Goal: Information Seeking & Learning: Learn about a topic

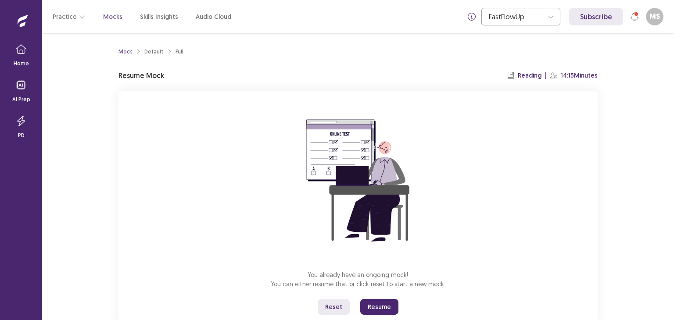
click at [376, 307] on button "Resume" at bounding box center [379, 307] width 38 height 16
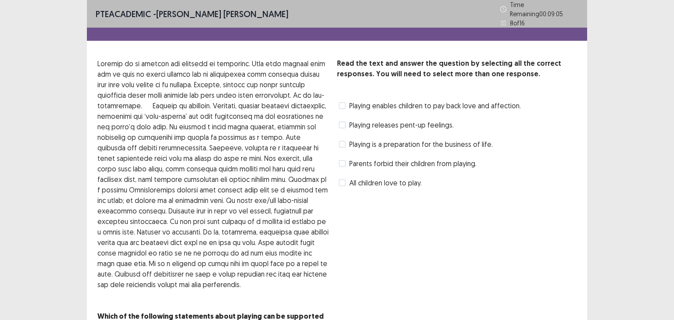
click at [344, 122] on span at bounding box center [342, 125] width 7 height 7
click at [345, 181] on span at bounding box center [342, 183] width 7 height 7
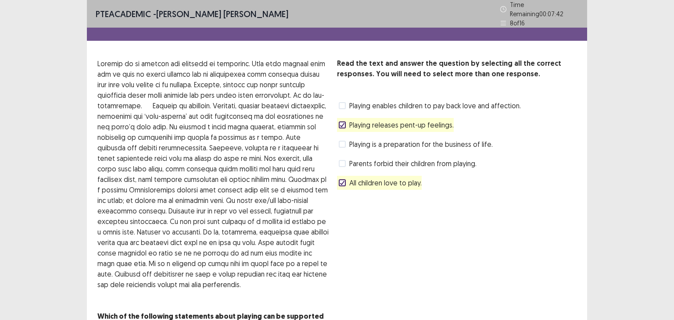
click at [345, 180] on span at bounding box center [342, 183] width 7 height 7
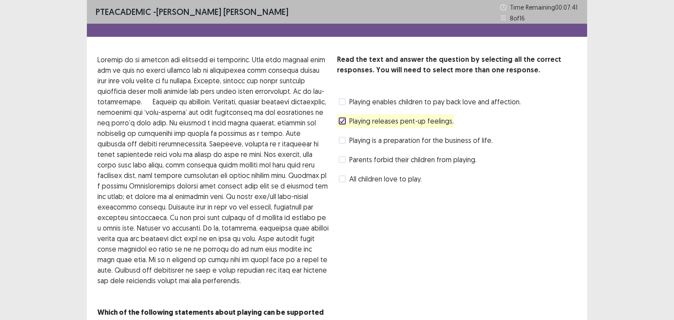
click at [343, 165] on div "Parents forbid their children from playing." at bounding box center [407, 160] width 140 height 14
click at [342, 162] on span at bounding box center [342, 159] width 7 height 7
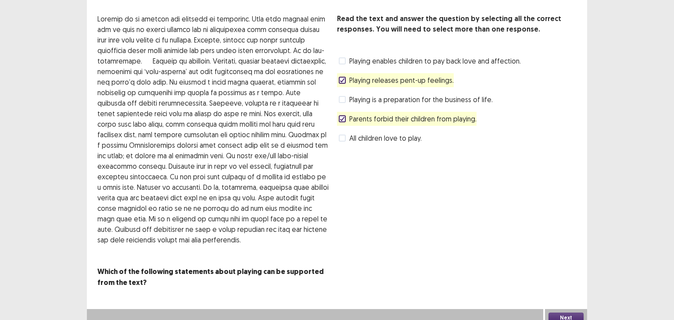
scroll to position [47, 0]
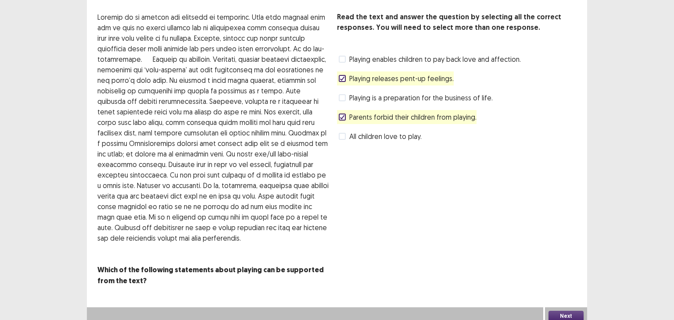
click at [573, 311] on button "Next" at bounding box center [566, 316] width 35 height 11
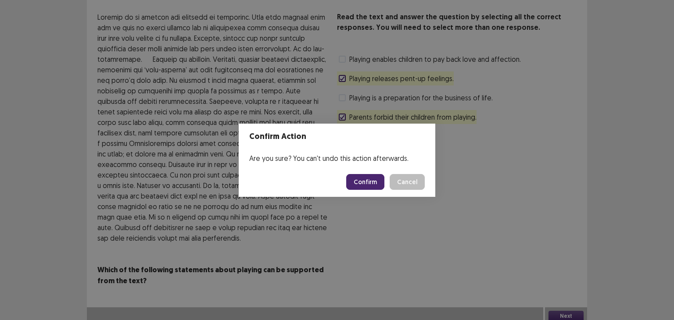
click at [372, 181] on button "Confirm" at bounding box center [365, 182] width 38 height 16
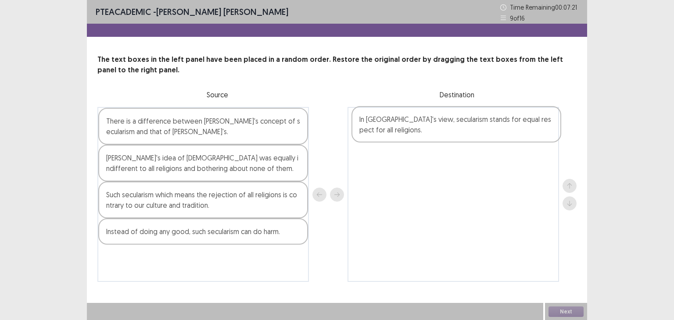
drag, startPoint x: 179, startPoint y: 170, endPoint x: 430, endPoint y: 132, distance: 254.4
click at [430, 132] on div "There is a difference between [PERSON_NAME]'s concept of secularism and that of…" at bounding box center [336, 194] width 479 height 175
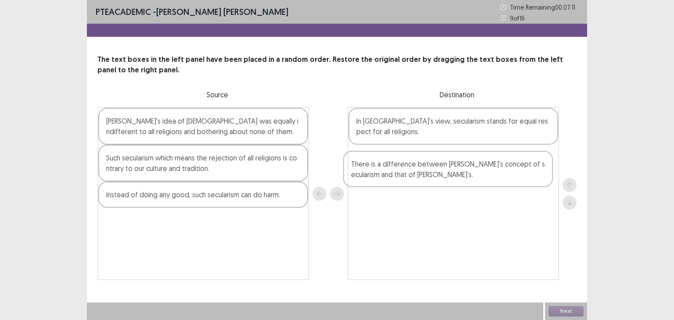
drag, startPoint x: 212, startPoint y: 136, endPoint x: 456, endPoint y: 169, distance: 246.7
click at [456, 172] on div "There is a difference between [PERSON_NAME]'s concept of secularism and that of…" at bounding box center [336, 193] width 479 height 173
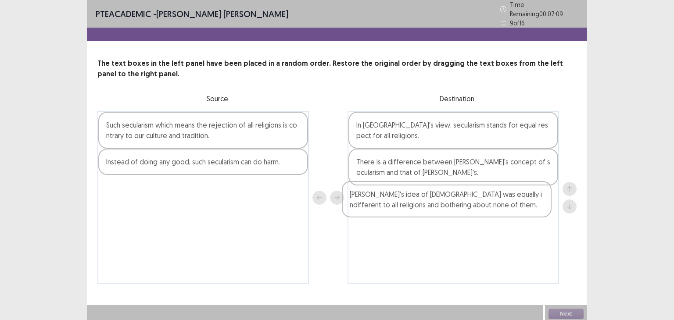
drag, startPoint x: 207, startPoint y: 129, endPoint x: 451, endPoint y: 199, distance: 254.2
click at [452, 202] on div "[PERSON_NAME]'s idea of [DEMOGRAPHIC_DATA] was equally indifferent to all relig…" at bounding box center [336, 197] width 479 height 173
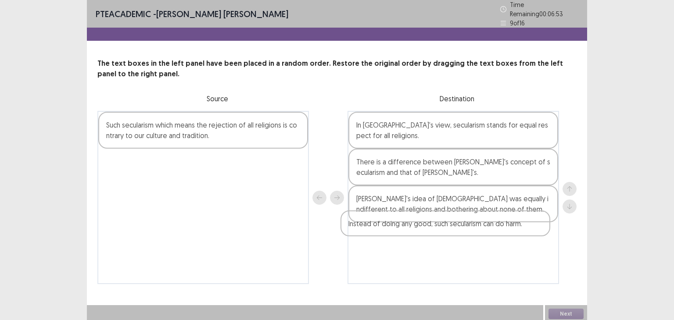
drag, startPoint x: 221, startPoint y: 158, endPoint x: 459, endPoint y: 223, distance: 246.2
click at [459, 223] on div "Such secularism which means the rejection of all religions is contrary to our c…" at bounding box center [336, 197] width 479 height 173
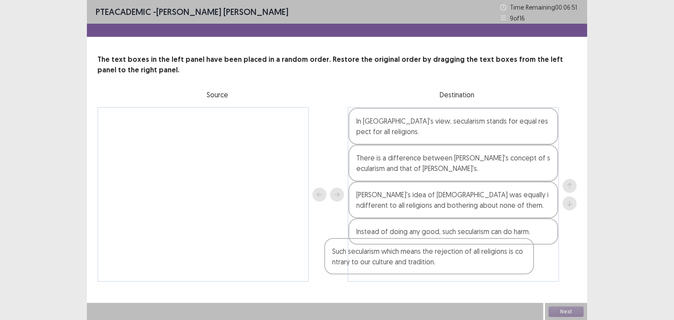
drag, startPoint x: 223, startPoint y: 134, endPoint x: 456, endPoint y: 269, distance: 269.4
click at [456, 269] on div "Such secularism which means the rejection of all religions is contrary to our c…" at bounding box center [336, 194] width 479 height 175
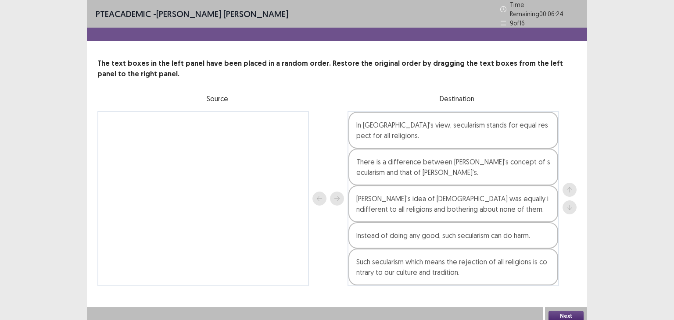
click at [557, 314] on button "Next" at bounding box center [566, 316] width 35 height 11
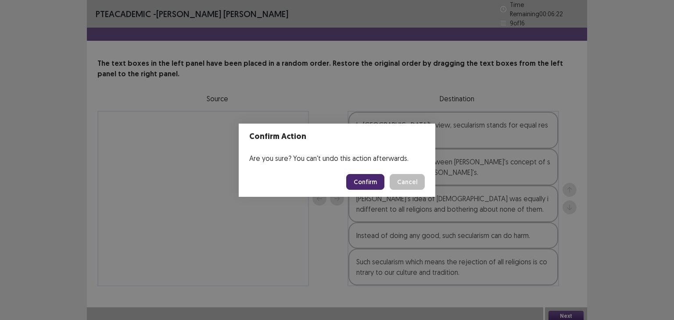
click at [373, 182] on button "Confirm" at bounding box center [365, 182] width 38 height 16
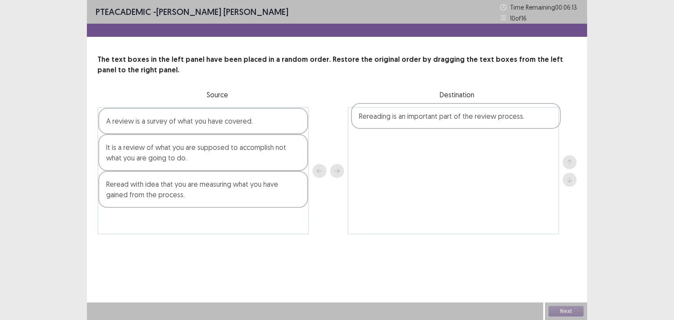
drag, startPoint x: 163, startPoint y: 191, endPoint x: 418, endPoint y: 123, distance: 263.4
click at [418, 123] on div "A review is a survey of what you have covered. It is a review of what you are s…" at bounding box center [336, 171] width 479 height 128
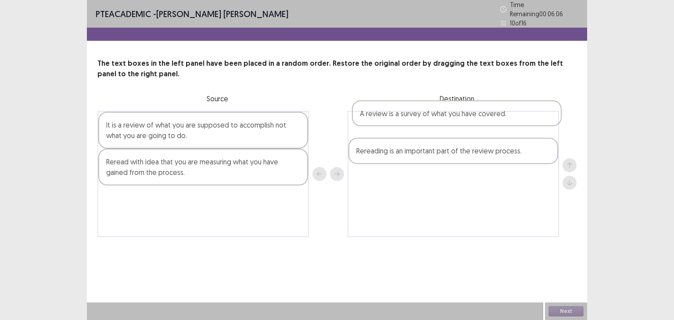
drag, startPoint x: 237, startPoint y: 127, endPoint x: 495, endPoint y: 119, distance: 257.8
click at [495, 119] on div "A review is a survey of what you have covered. It is a review of what you are s…" at bounding box center [336, 174] width 479 height 126
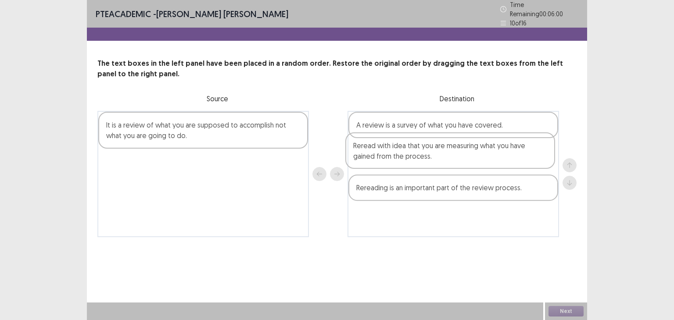
drag, startPoint x: 229, startPoint y: 171, endPoint x: 479, endPoint y: 158, distance: 250.5
click at [479, 158] on div "It is a review of what you are supposed to accomplish not what you are going to…" at bounding box center [336, 174] width 479 height 126
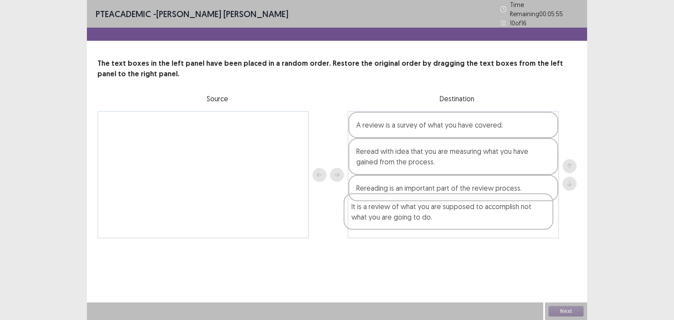
drag, startPoint x: 188, startPoint y: 129, endPoint x: 437, endPoint y: 215, distance: 263.7
click at [437, 215] on div "It is a review of what you are supposed to accomplish not what you are going to…" at bounding box center [336, 175] width 479 height 128
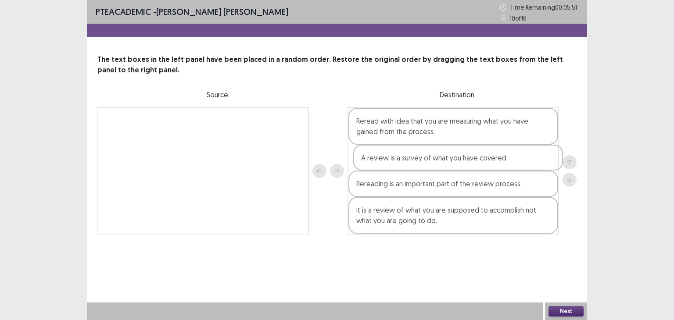
drag, startPoint x: 424, startPoint y: 125, endPoint x: 430, endPoint y: 165, distance: 40.4
click at [430, 165] on div "A review is a survey of what you have covered. Reread with idea that you are me…" at bounding box center [454, 171] width 212 height 128
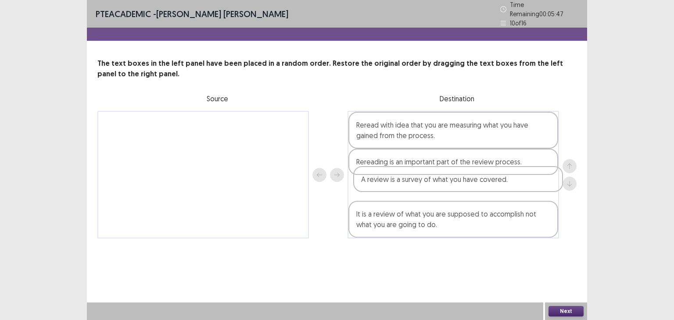
drag, startPoint x: 417, startPoint y: 162, endPoint x: 425, endPoint y: 190, distance: 28.8
click at [425, 190] on div "Reread with idea that you are measuring what you have gained from the process. …" at bounding box center [454, 175] width 212 height 128
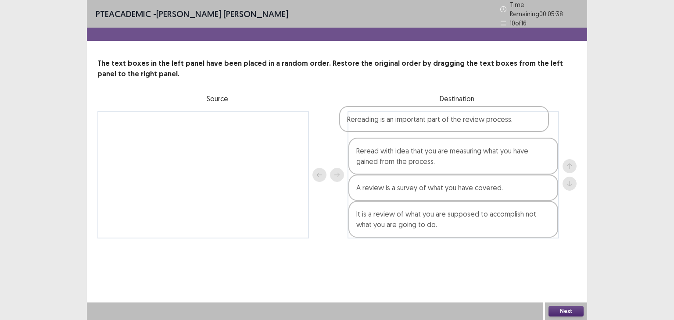
drag, startPoint x: 404, startPoint y: 158, endPoint x: 395, endPoint y: 117, distance: 42.3
click at [395, 117] on div "Reread with idea that you are measuring what you have gained from the process. …" at bounding box center [454, 175] width 212 height 128
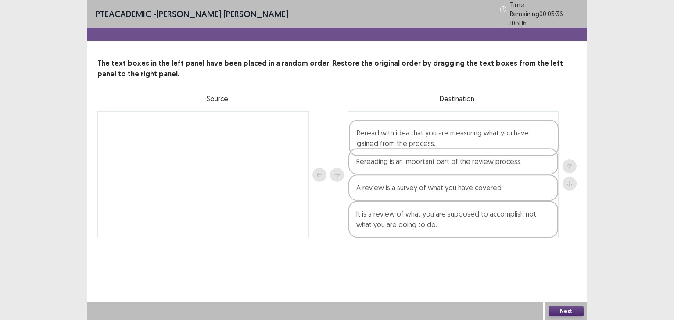
drag, startPoint x: 389, startPoint y: 151, endPoint x: 386, endPoint y: 119, distance: 32.6
click at [386, 119] on div "Rereading is an important part of the review process. Reread with idea that you…" at bounding box center [454, 175] width 212 height 128
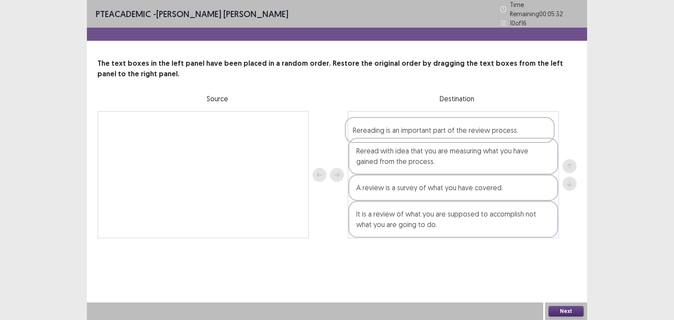
drag, startPoint x: 397, startPoint y: 158, endPoint x: 393, endPoint y: 125, distance: 32.7
click at [393, 125] on div "Reread with idea that you are measuring what you have gained from the process. …" at bounding box center [454, 175] width 212 height 128
click at [552, 295] on div "PTE academic - [PERSON_NAME] [PERSON_NAME] Time Remaining 00 : 05 : 20 10 of 16…" at bounding box center [337, 160] width 500 height 320
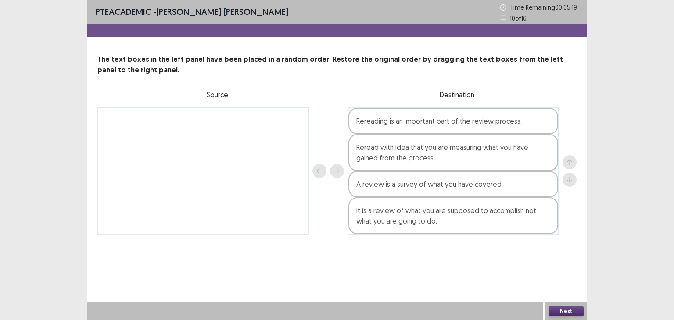
click at [564, 312] on button "Next" at bounding box center [566, 311] width 35 height 11
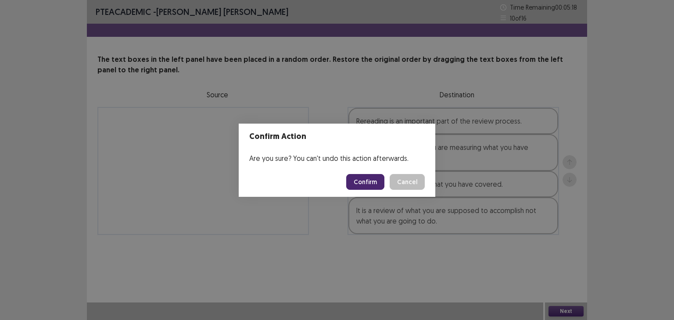
click at [376, 178] on button "Confirm" at bounding box center [365, 182] width 38 height 16
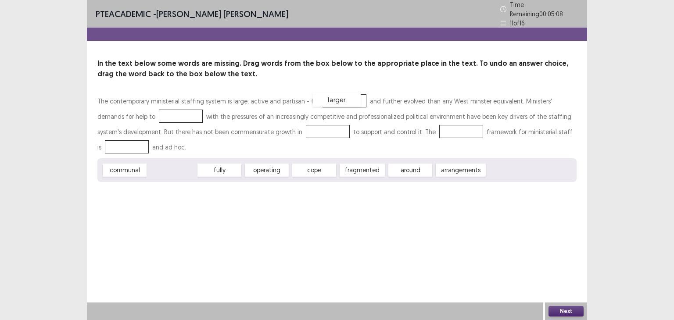
drag, startPoint x: 182, startPoint y: 167, endPoint x: 346, endPoint y: 97, distance: 179.1
drag, startPoint x: 172, startPoint y: 170, endPoint x: 178, endPoint y: 170, distance: 5.7
click at [178, 170] on div "fully" at bounding box center [176, 169] width 48 height 14
click at [173, 171] on div "fully" at bounding box center [166, 165] width 48 height 14
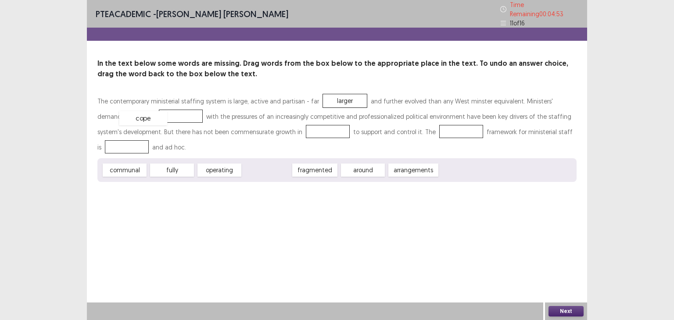
drag, startPoint x: 265, startPoint y: 169, endPoint x: 140, endPoint y: 115, distance: 135.5
drag, startPoint x: 176, startPoint y: 169, endPoint x: 297, endPoint y: 130, distance: 126.4
drag, startPoint x: 171, startPoint y: 172, endPoint x: 427, endPoint y: 134, distance: 258.4
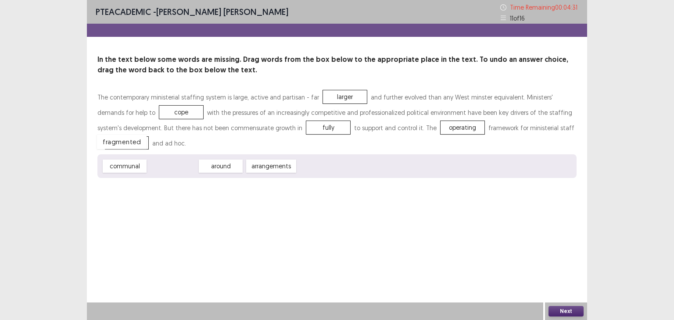
drag, startPoint x: 172, startPoint y: 166, endPoint x: 121, endPoint y: 142, distance: 56.3
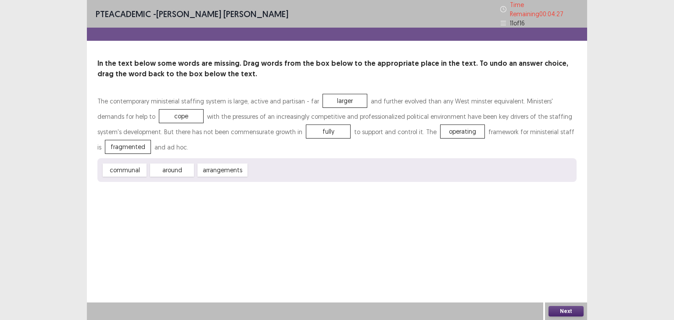
click at [555, 311] on button "Next" at bounding box center [566, 311] width 35 height 11
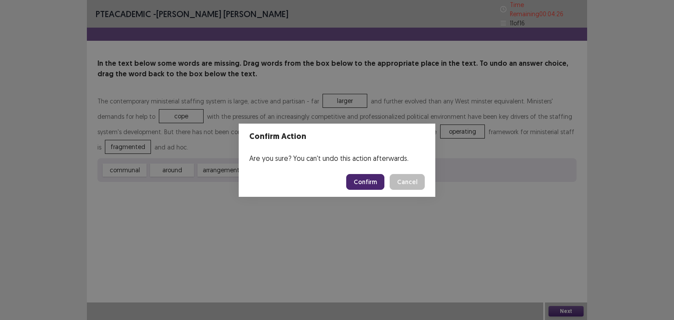
click at [359, 182] on button "Confirm" at bounding box center [365, 182] width 38 height 16
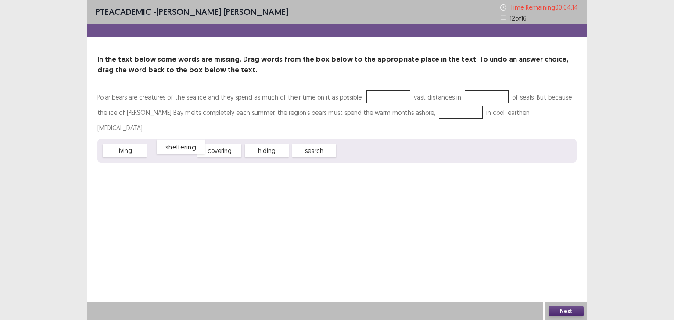
drag, startPoint x: 167, startPoint y: 137, endPoint x: 174, endPoint y: 134, distance: 7.9
click at [175, 140] on div "sheltering" at bounding box center [181, 147] width 48 height 14
drag, startPoint x: 276, startPoint y: 139, endPoint x: 381, endPoint y: 101, distance: 112.2
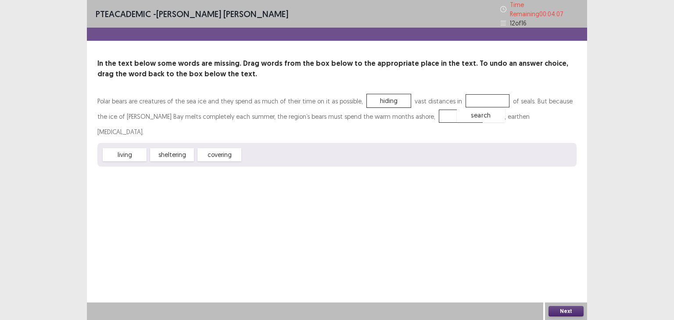
drag, startPoint x: 267, startPoint y: 135, endPoint x: 481, endPoint y: 95, distance: 217.8
drag, startPoint x: 174, startPoint y: 137, endPoint x: 377, endPoint y: 96, distance: 206.9
drag, startPoint x: 142, startPoint y: 136, endPoint x: 427, endPoint y: 115, distance: 285.2
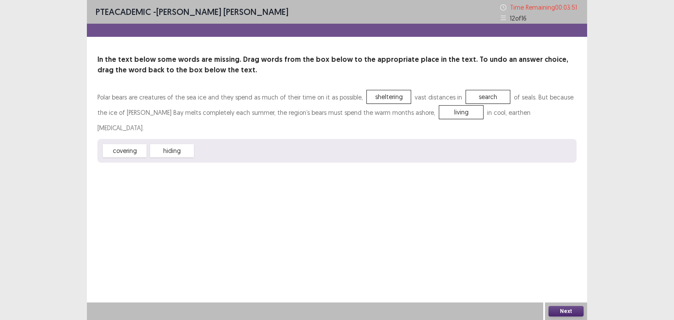
drag, startPoint x: 200, startPoint y: 139, endPoint x: 252, endPoint y: 119, distance: 55.3
click at [331, 102] on div "Polar bears are creatures of the sea ice and they spend as much of their time o…" at bounding box center [336, 126] width 479 height 73
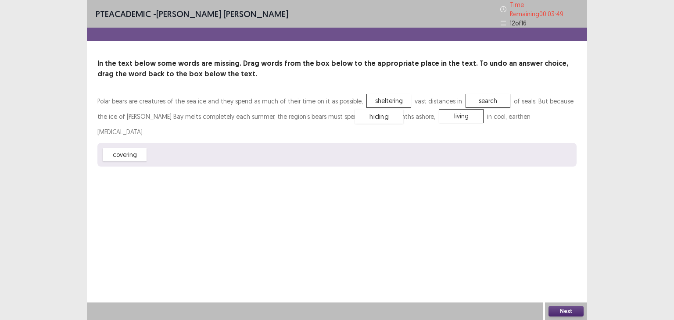
drag, startPoint x: 180, startPoint y: 139, endPoint x: 388, endPoint y: 101, distance: 210.7
click at [563, 314] on button "Next" at bounding box center [566, 311] width 35 height 11
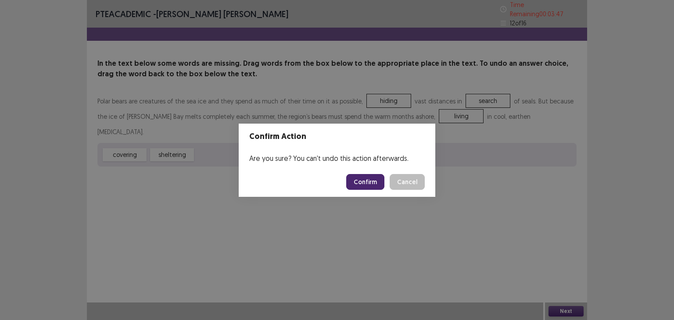
click at [379, 182] on button "Confirm" at bounding box center [365, 182] width 38 height 16
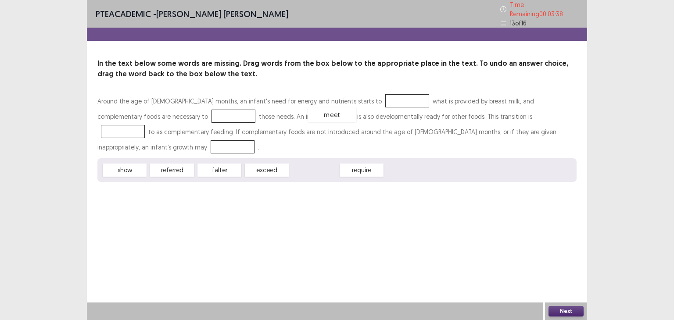
drag, startPoint x: 310, startPoint y: 154, endPoint x: 328, endPoint y: 98, distance: 58.2
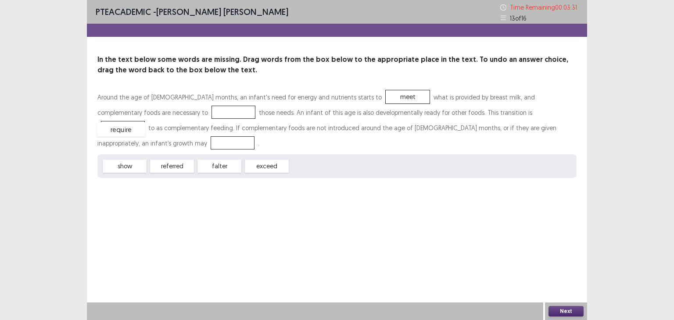
drag, startPoint x: 314, startPoint y: 152, endPoint x: 121, endPoint y: 115, distance: 196.6
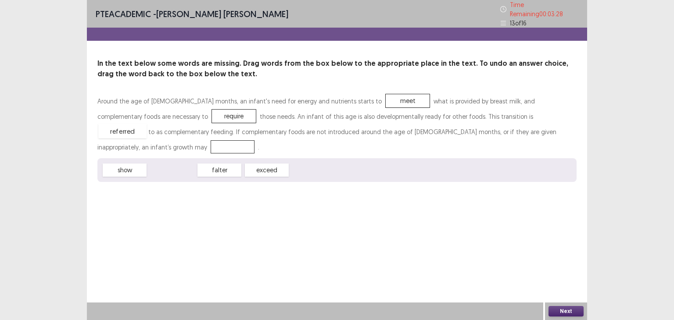
drag, startPoint x: 182, startPoint y: 152, endPoint x: 132, endPoint y: 113, distance: 63.1
drag, startPoint x: 228, startPoint y: 151, endPoint x: 124, endPoint y: 113, distance: 111.4
drag, startPoint x: 224, startPoint y: 150, endPoint x: 435, endPoint y: 115, distance: 213.1
click at [441, 112] on div "Around the age of [DEMOGRAPHIC_DATA] months, an infant's need for energy and nu…" at bounding box center [336, 137] width 479 height 89
drag, startPoint x: 231, startPoint y: 154, endPoint x: 441, endPoint y: 113, distance: 213.3
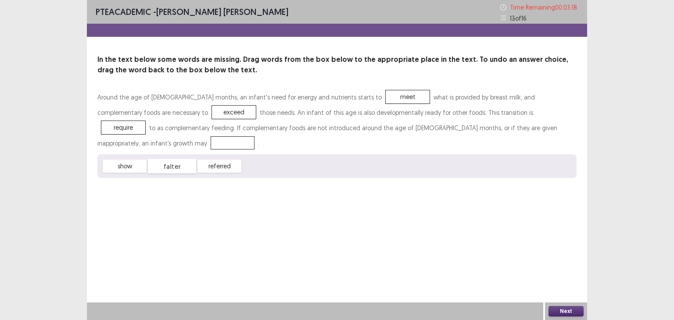
click at [170, 159] on div "falter" at bounding box center [172, 166] width 48 height 14
drag, startPoint x: 170, startPoint y: 153, endPoint x: 431, endPoint y: 127, distance: 262.4
click at [431, 127] on div "Around the age of [DEMOGRAPHIC_DATA] months, an infant's need for energy and nu…" at bounding box center [336, 134] width 479 height 89
drag, startPoint x: 165, startPoint y: 153, endPoint x: 463, endPoint y: 129, distance: 298.6
click at [564, 313] on button "Next" at bounding box center [566, 311] width 35 height 11
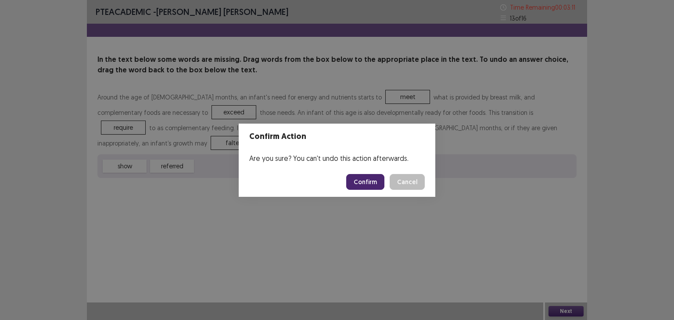
click at [367, 184] on button "Confirm" at bounding box center [365, 182] width 38 height 16
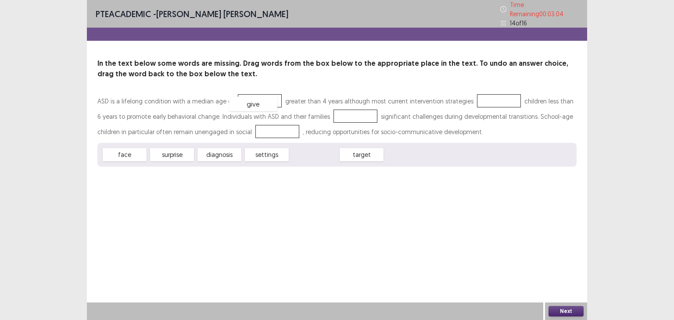
drag, startPoint x: 307, startPoint y: 151, endPoint x: 247, endPoint y: 100, distance: 79.7
drag, startPoint x: 227, startPoint y: 151, endPoint x: 260, endPoint y: 95, distance: 65.1
drag, startPoint x: 232, startPoint y: 151, endPoint x: 497, endPoint y: 97, distance: 269.9
drag, startPoint x: 226, startPoint y: 149, endPoint x: 218, endPoint y: 155, distance: 9.7
click at [225, 164] on div "target" at bounding box center [222, 171] width 48 height 14
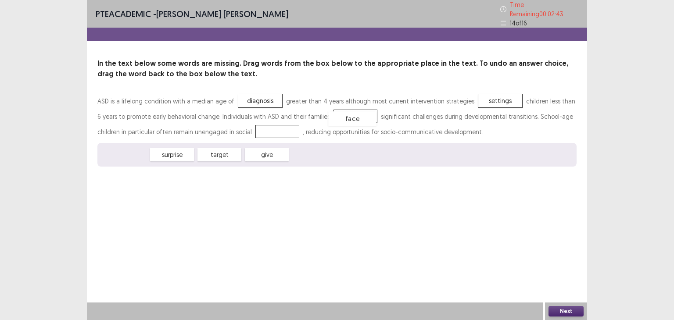
drag, startPoint x: 127, startPoint y: 151, endPoint x: 350, endPoint y: 116, distance: 225.8
drag, startPoint x: 192, startPoint y: 146, endPoint x: 246, endPoint y: 126, distance: 57.6
click at [554, 307] on button "Next" at bounding box center [566, 311] width 35 height 11
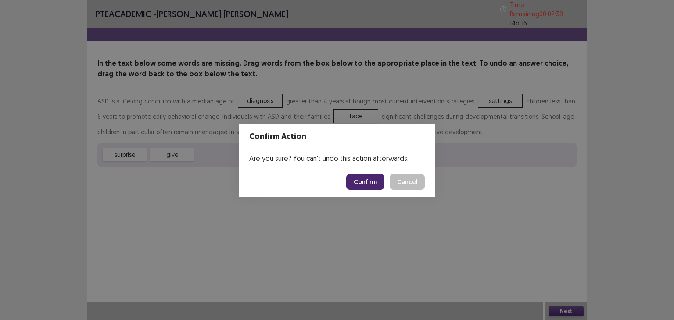
click at [364, 182] on button "Confirm" at bounding box center [365, 182] width 38 height 16
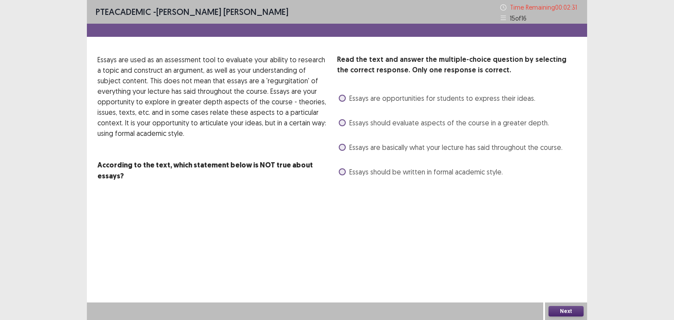
click at [342, 99] on span at bounding box center [342, 98] width 7 height 7
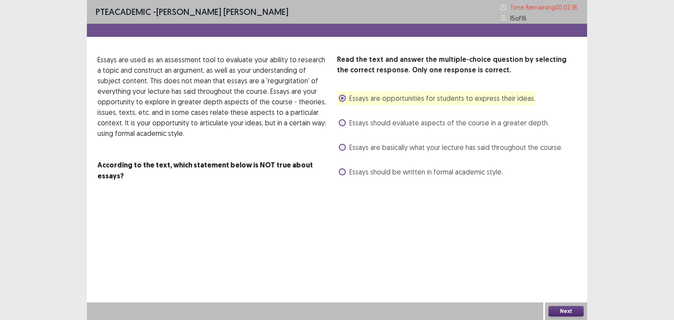
click at [341, 127] on label "Essays should evaluate aspects of the course in a greater depth." at bounding box center [444, 123] width 210 height 11
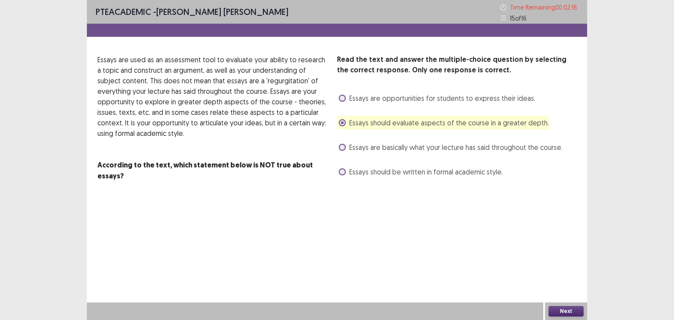
drag, startPoint x: 513, startPoint y: 223, endPoint x: 591, endPoint y: 266, distance: 89.0
click at [547, 239] on div "PTE academic - [PERSON_NAME] [PERSON_NAME] Time Remaining 00 : 02 : 16 15 of 16…" at bounding box center [337, 160] width 500 height 320
click at [571, 309] on button "Next" at bounding box center [566, 311] width 35 height 11
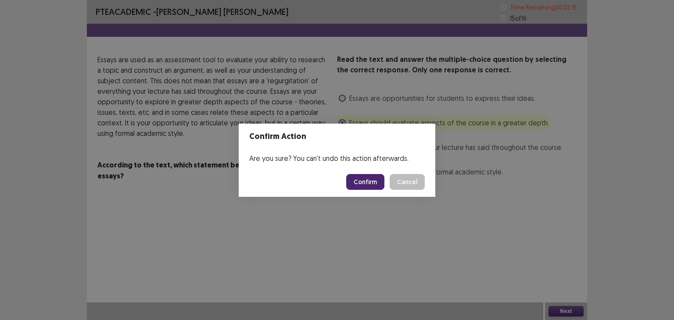
click at [372, 185] on button "Confirm" at bounding box center [365, 182] width 38 height 16
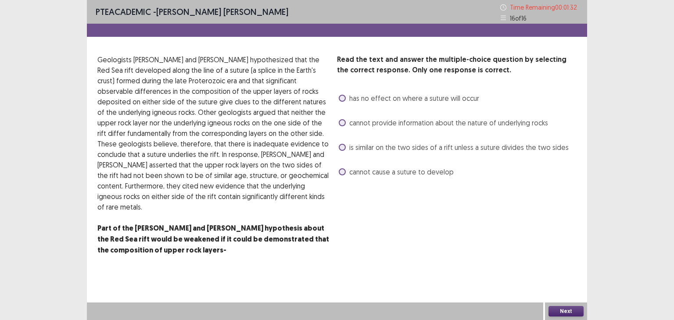
click at [345, 122] on span at bounding box center [342, 122] width 7 height 7
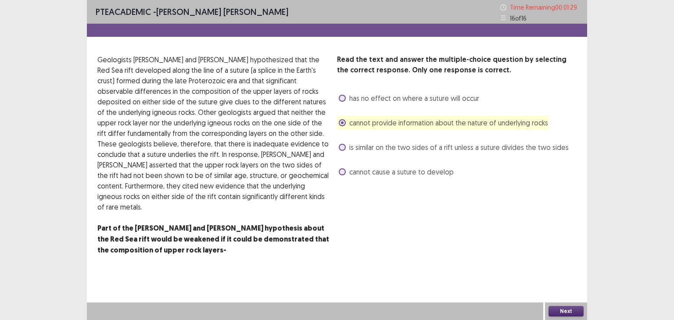
click at [571, 309] on button "Next" at bounding box center [566, 311] width 35 height 11
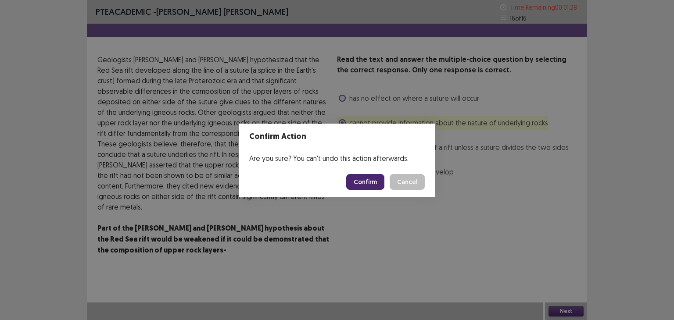
click at [358, 183] on button "Confirm" at bounding box center [365, 182] width 38 height 16
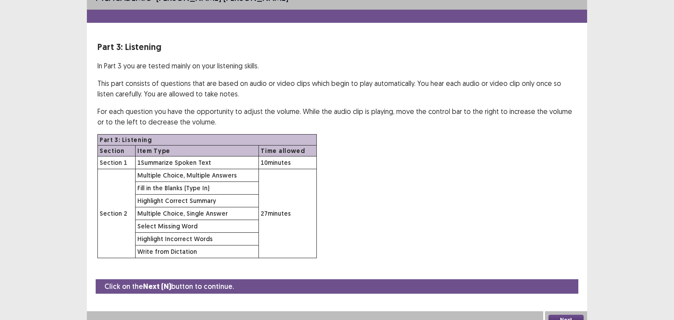
scroll to position [22, 0]
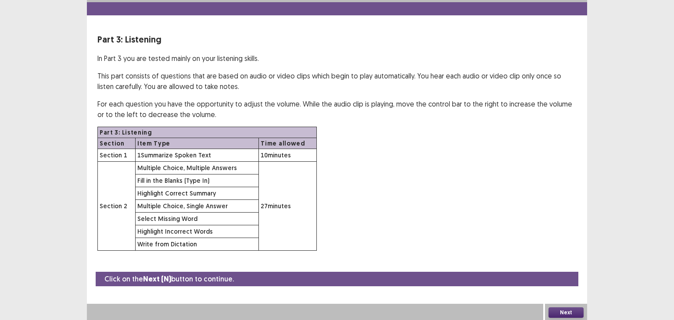
click at [568, 310] on button "Next" at bounding box center [566, 313] width 35 height 11
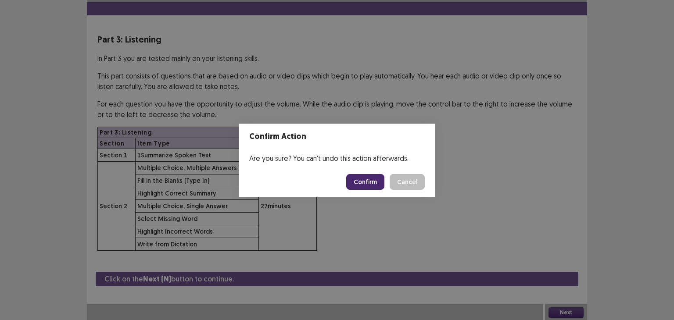
click at [370, 181] on button "Confirm" at bounding box center [365, 182] width 38 height 16
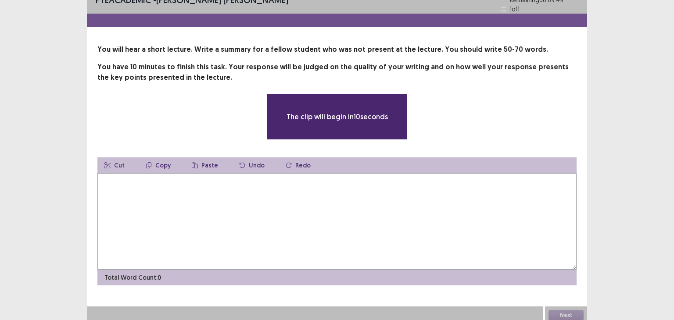
click at [193, 184] on textarea at bounding box center [336, 221] width 479 height 97
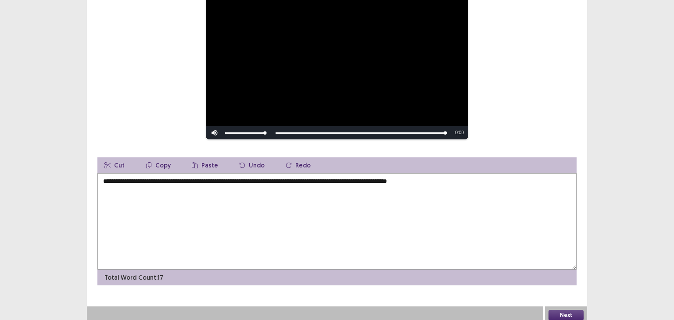
scroll to position [116, 0]
click at [139, 177] on textarea "**********" at bounding box center [336, 221] width 479 height 97
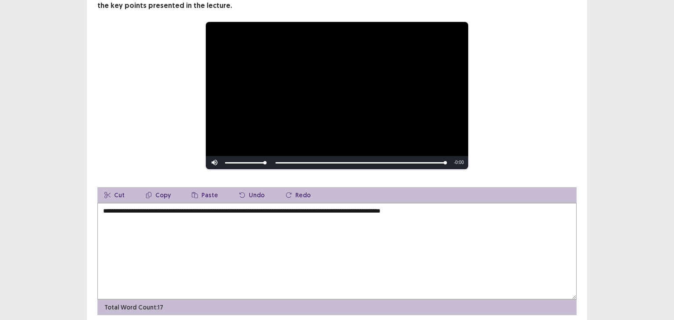
scroll to position [88, 0]
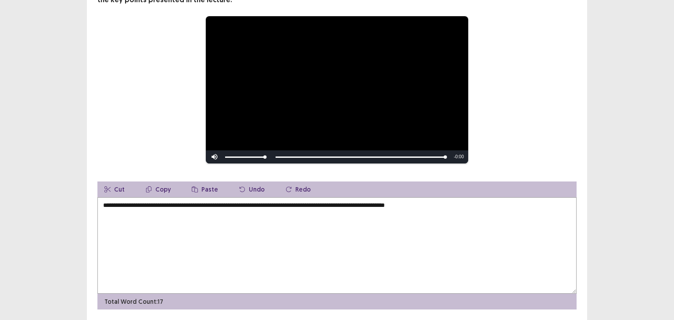
click at [102, 208] on textarea "**********" at bounding box center [336, 246] width 479 height 97
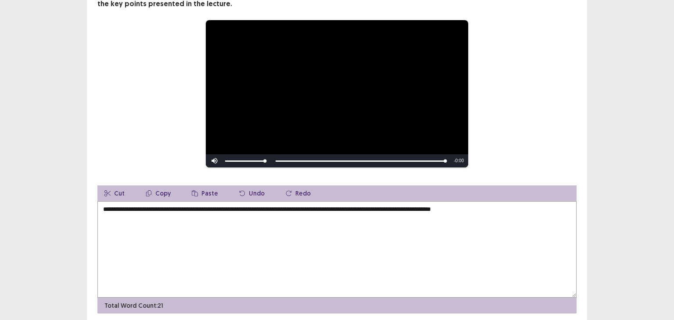
drag, startPoint x: 194, startPoint y: 206, endPoint x: 243, endPoint y: 81, distance: 134.0
click at [243, 81] on div "**********" at bounding box center [337, 142] width 500 height 343
click at [191, 210] on textarea "**********" at bounding box center [336, 249] width 479 height 97
click at [339, 220] on textarea "**********" at bounding box center [336, 249] width 479 height 97
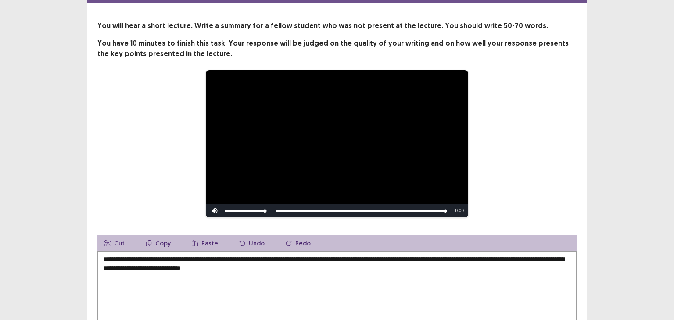
scroll to position [28, 0]
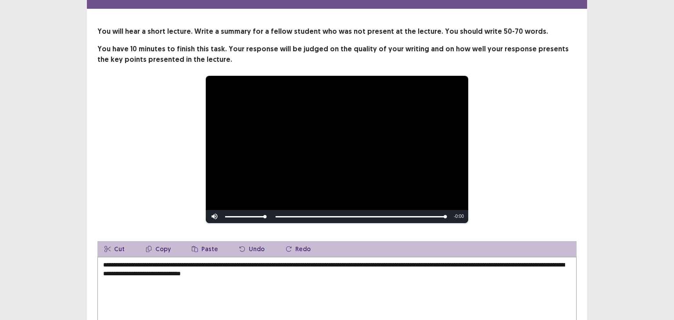
click at [128, 274] on textarea "**********" at bounding box center [336, 305] width 479 height 97
click at [304, 266] on textarea "**********" at bounding box center [336, 305] width 479 height 97
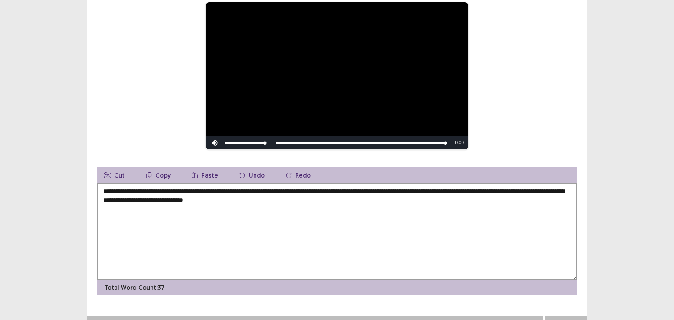
scroll to position [116, 0]
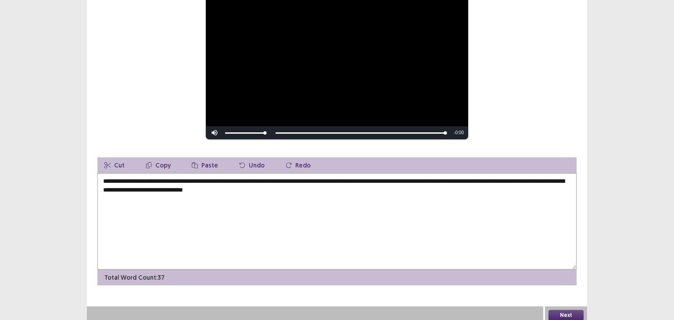
click at [132, 187] on textarea "**********" at bounding box center [336, 221] width 479 height 97
click at [155, 187] on textarea "**********" at bounding box center [336, 221] width 479 height 97
click at [186, 187] on textarea "**********" at bounding box center [336, 221] width 479 height 97
click at [128, 186] on textarea "**********" at bounding box center [336, 221] width 479 height 97
click at [444, 129] on div "Skip Backward Skip Forward Mute 2% Current Time 0:50 / Duration 0:50 Loaded : 1…" at bounding box center [337, 132] width 262 height 13
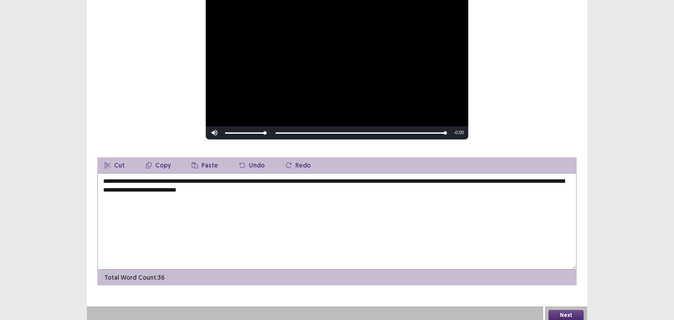
drag, startPoint x: 444, startPoint y: 129, endPoint x: 361, endPoint y: 124, distance: 83.1
click at [370, 127] on div "Skip Backward Skip Forward Mute 2% Current Time 0:50 / Duration 0:50 Loaded : 1…" at bounding box center [337, 132] width 262 height 13
click at [130, 187] on textarea "**********" at bounding box center [336, 221] width 479 height 97
click at [267, 187] on textarea "**********" at bounding box center [336, 221] width 479 height 97
click at [130, 186] on textarea "**********" at bounding box center [336, 221] width 479 height 97
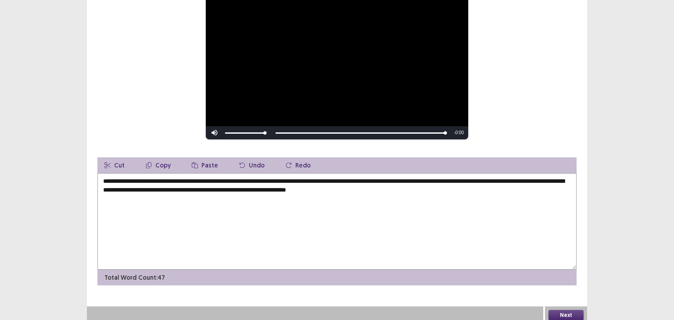
click at [458, 189] on textarea "**********" at bounding box center [336, 221] width 479 height 97
type textarea "**********"
click at [562, 311] on button "Next" at bounding box center [566, 315] width 35 height 11
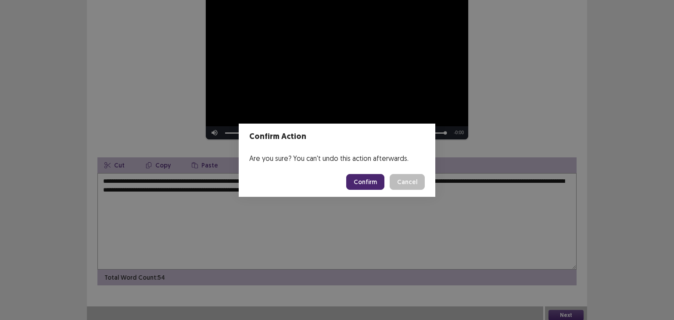
click at [371, 186] on button "Confirm" at bounding box center [365, 182] width 38 height 16
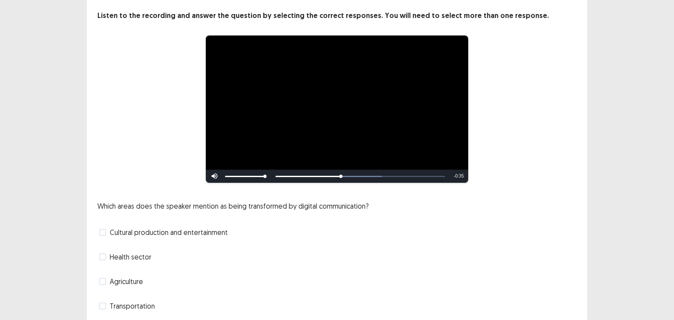
scroll to position [75, 0]
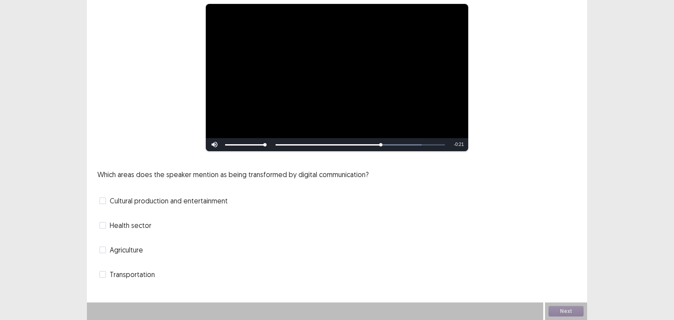
click at [103, 201] on span at bounding box center [102, 201] width 7 height 7
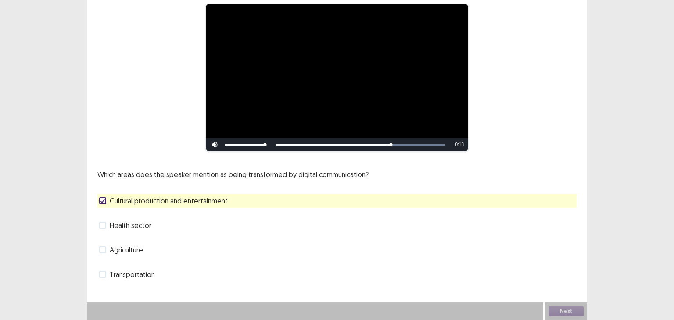
click at [102, 223] on span at bounding box center [102, 225] width 7 height 7
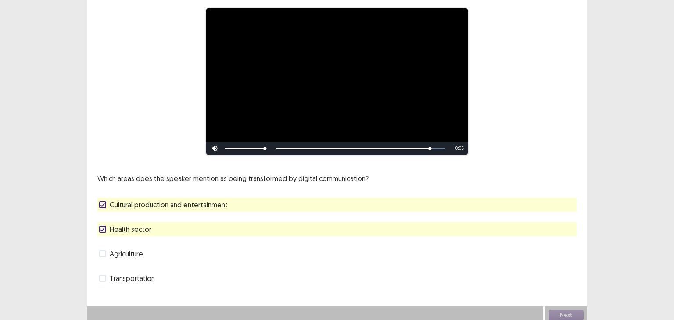
click at [104, 252] on span at bounding box center [102, 254] width 7 height 7
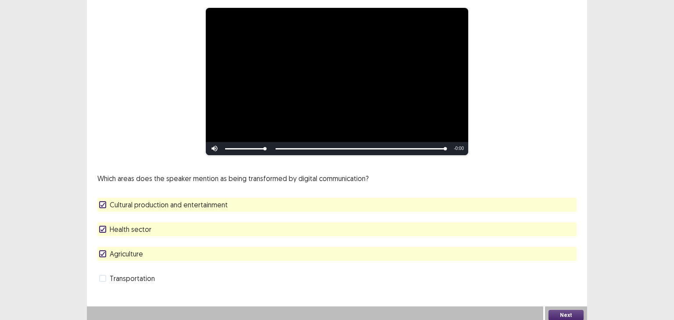
click at [576, 310] on button "Next" at bounding box center [566, 315] width 35 height 11
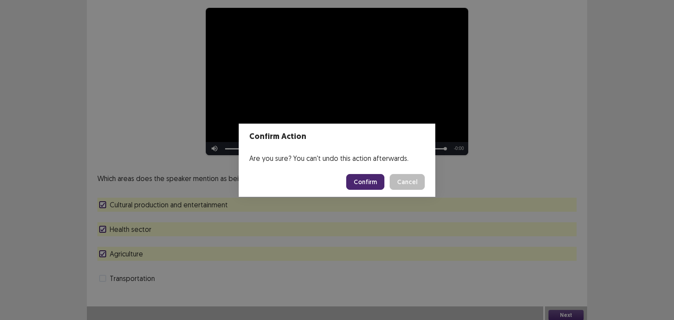
click at [370, 183] on button "Confirm" at bounding box center [365, 182] width 38 height 16
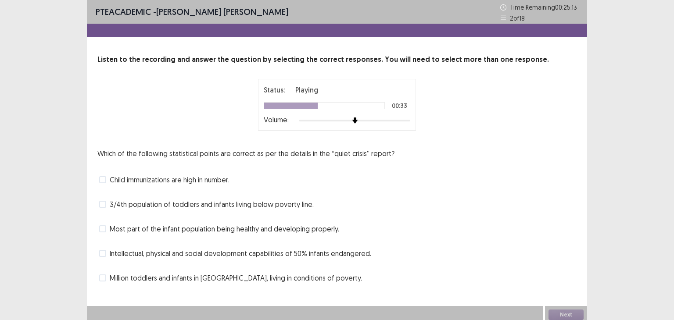
click at [102, 276] on span at bounding box center [102, 278] width 7 height 7
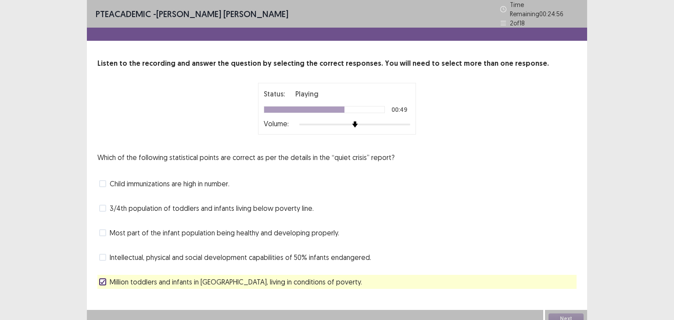
click at [105, 254] on span at bounding box center [102, 257] width 7 height 7
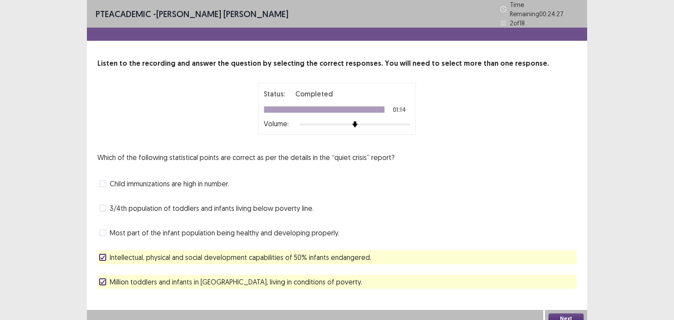
click at [104, 205] on span at bounding box center [102, 208] width 7 height 7
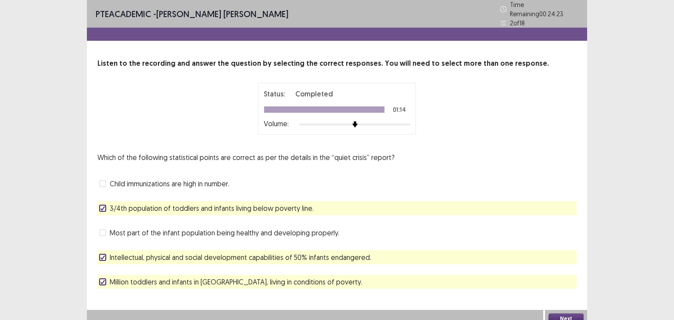
click at [107, 277] on label "Million toddlers and infants in [GEOGRAPHIC_DATA], living in conditions of pove…" at bounding box center [230, 282] width 263 height 11
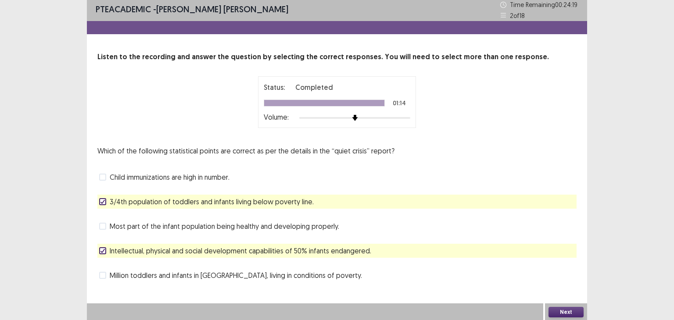
scroll to position [4, 0]
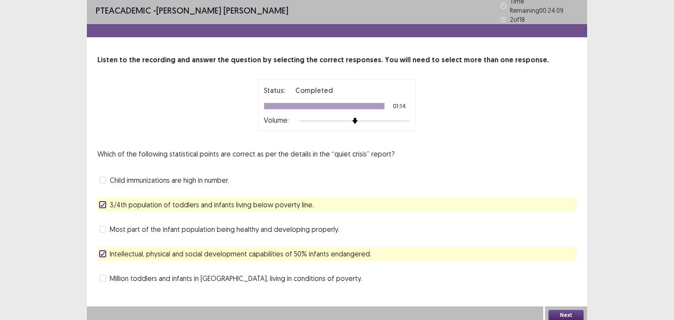
click at [101, 203] on polyline at bounding box center [103, 205] width 4 height 4
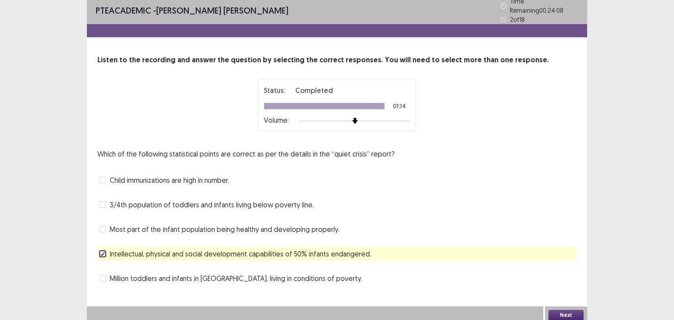
click at [104, 280] on label "Million toddlers and infants in [GEOGRAPHIC_DATA], living in conditions of pove…" at bounding box center [230, 278] width 263 height 11
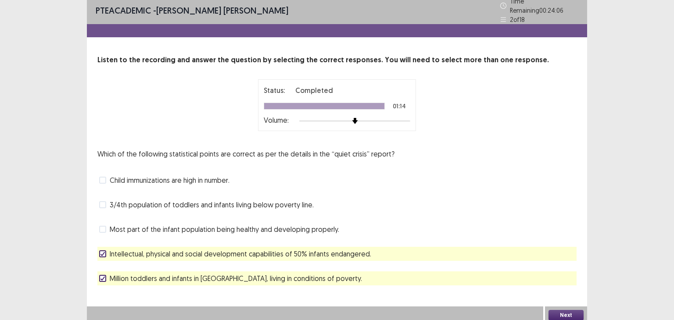
click at [568, 311] on button "Next" at bounding box center [566, 315] width 35 height 11
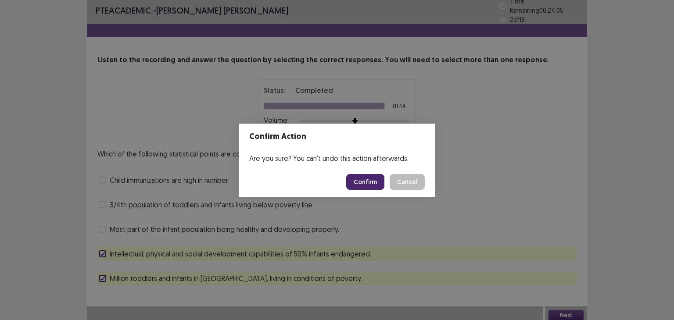
click at [363, 181] on button "Confirm" at bounding box center [365, 182] width 38 height 16
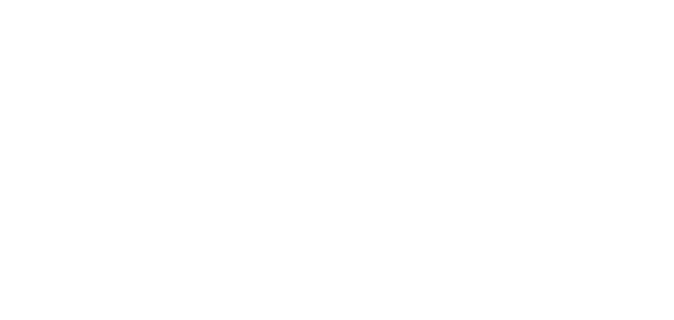
scroll to position [0, 0]
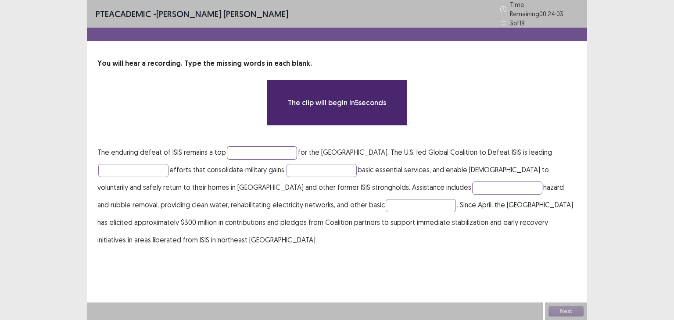
click at [234, 147] on input "text" at bounding box center [262, 153] width 70 height 13
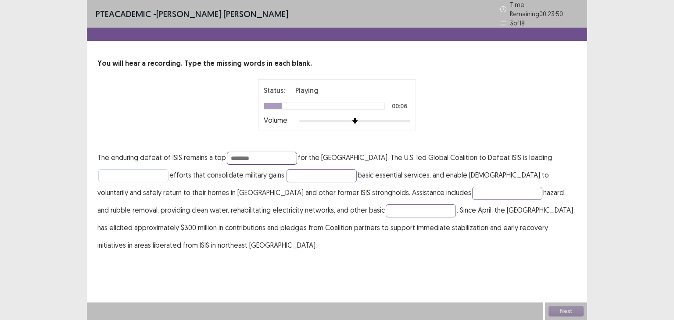
type input "********"
click at [141, 169] on input "text" at bounding box center [133, 175] width 70 height 13
type input "**********"
click at [351, 172] on input "text" at bounding box center [322, 175] width 70 height 13
type input "*******"
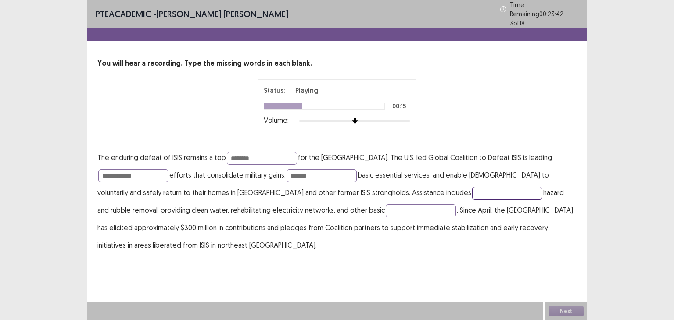
click at [472, 187] on input "text" at bounding box center [507, 193] width 70 height 13
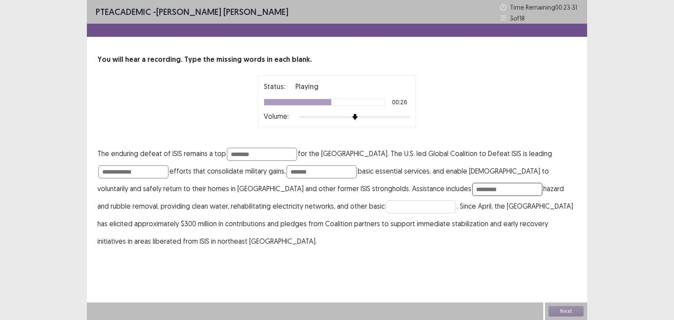
type input "*********"
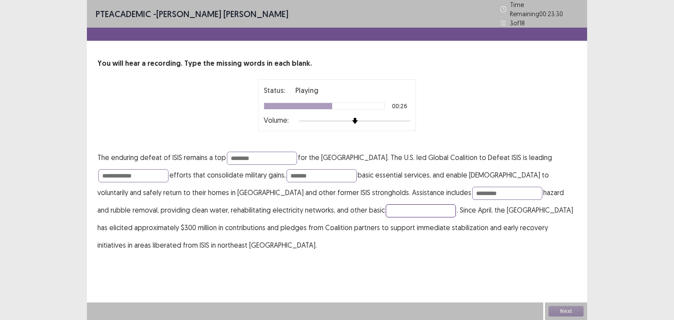
click at [386, 208] on input "text" at bounding box center [421, 211] width 70 height 13
type input "**********"
click at [568, 310] on button "Next" at bounding box center [566, 311] width 35 height 11
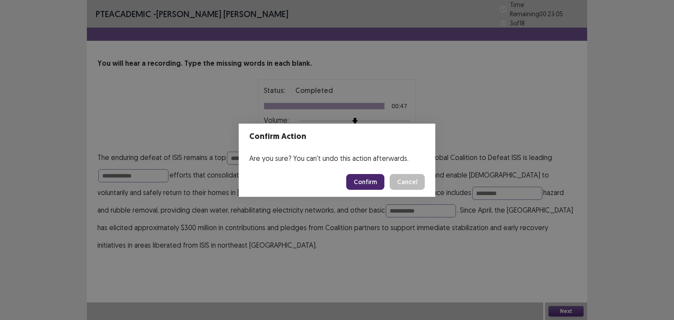
click at [374, 180] on button "Confirm" at bounding box center [365, 182] width 38 height 16
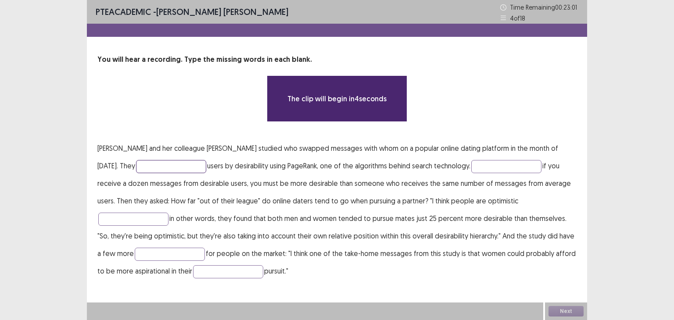
click at [143, 167] on input "text" at bounding box center [171, 166] width 70 height 13
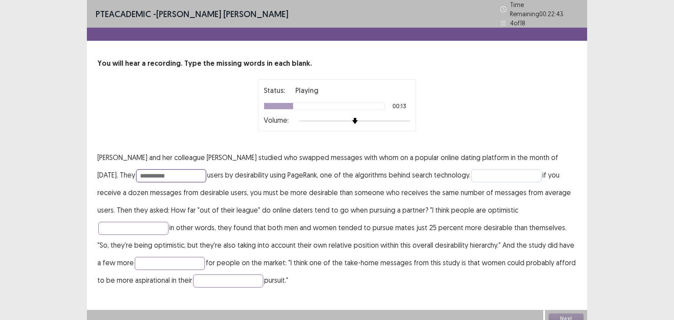
type input "**********"
click at [515, 176] on input "text" at bounding box center [506, 175] width 70 height 13
click at [471, 172] on input "**********" at bounding box center [506, 175] width 70 height 13
type input "**********"
click at [169, 222] on input "text" at bounding box center [133, 228] width 70 height 13
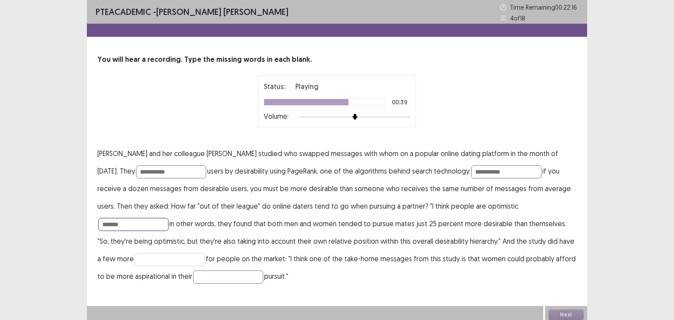
type input "*******"
click at [135, 262] on input "text" at bounding box center [170, 259] width 70 height 13
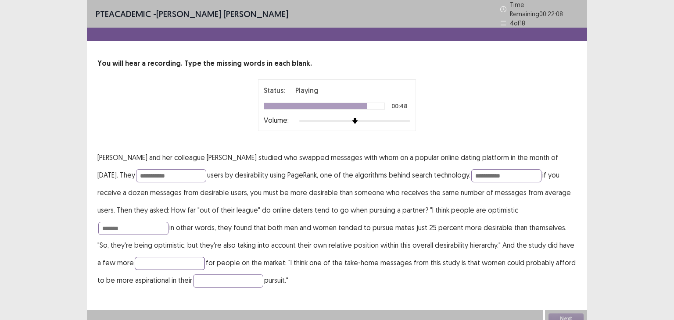
click at [135, 260] on input "text" at bounding box center [170, 263] width 70 height 13
type input "*******"
click at [195, 275] on input "text" at bounding box center [228, 281] width 70 height 13
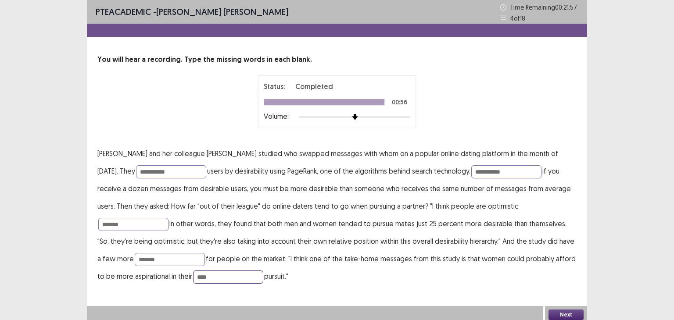
type input "****"
click at [569, 319] on button "Next" at bounding box center [566, 315] width 35 height 11
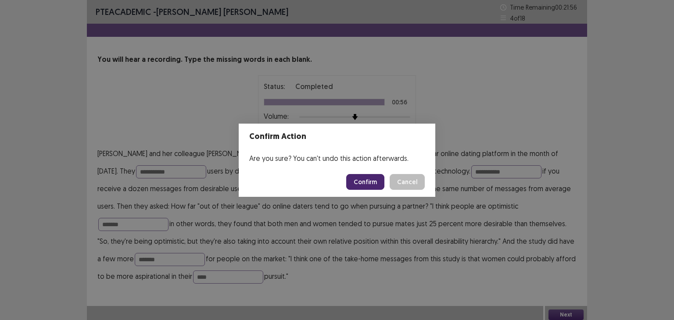
click at [366, 178] on button "Confirm" at bounding box center [365, 182] width 38 height 16
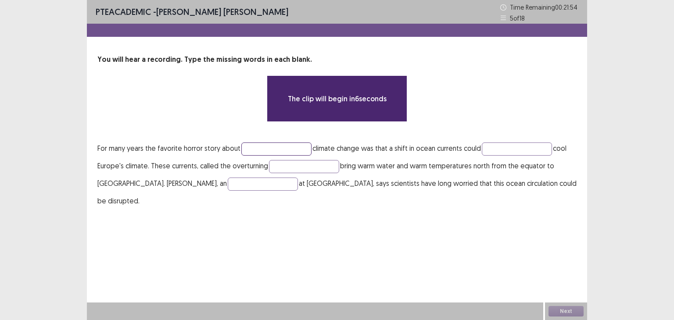
click at [261, 147] on input "text" at bounding box center [276, 149] width 70 height 13
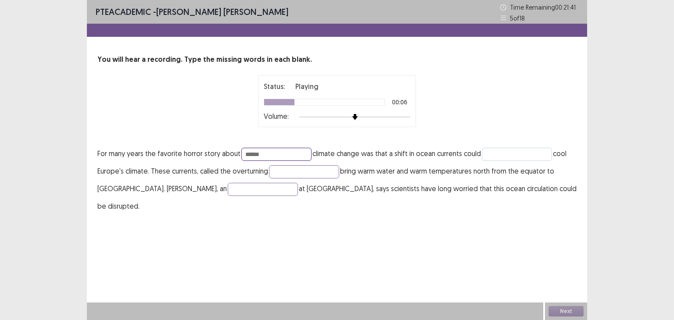
type input "******"
click at [517, 153] on input "text" at bounding box center [517, 154] width 70 height 13
type input "*********"
click at [302, 165] on input "text" at bounding box center [304, 171] width 70 height 13
type input "**********"
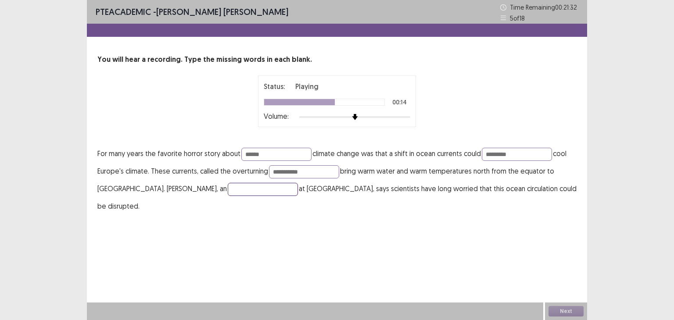
click at [228, 187] on input "text" at bounding box center [263, 189] width 70 height 13
click at [228, 188] on input "**********" at bounding box center [263, 189] width 70 height 13
type input "**********"
click at [567, 312] on button "Next" at bounding box center [566, 311] width 35 height 11
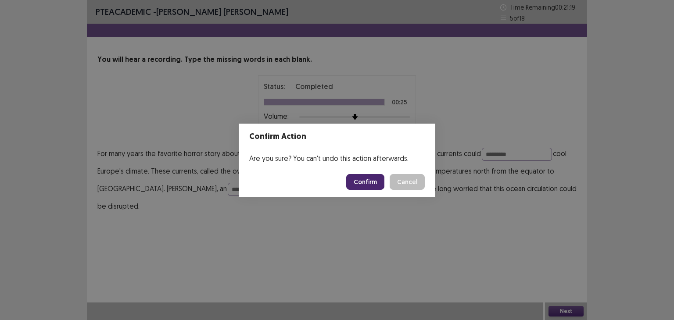
click at [376, 184] on button "Confirm" at bounding box center [365, 182] width 38 height 16
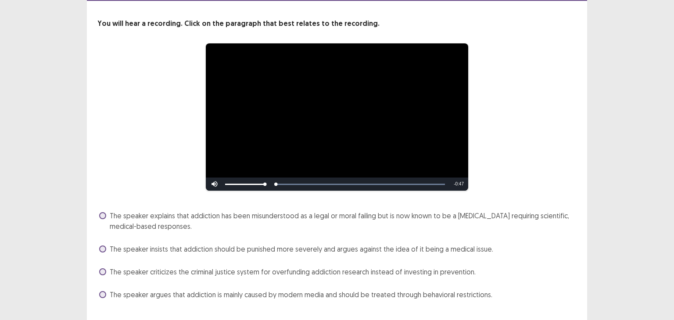
scroll to position [44, 0]
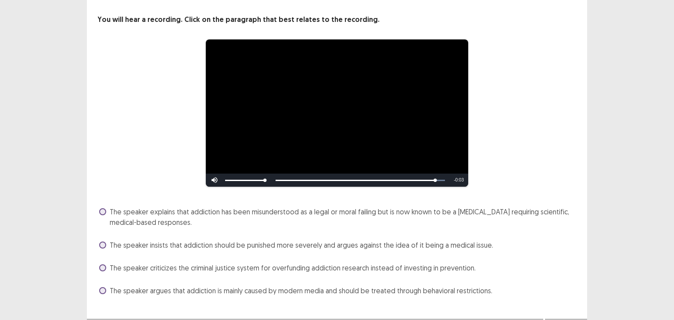
click at [105, 208] on span at bounding box center [102, 211] width 7 height 7
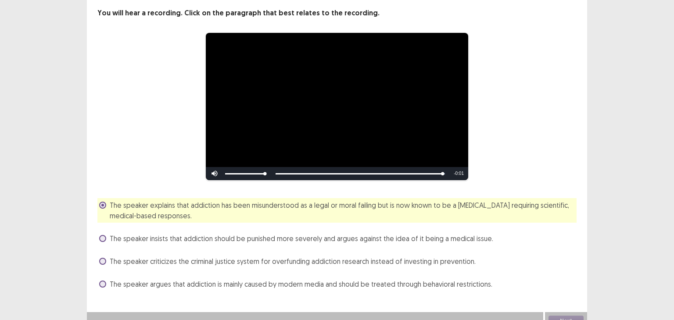
scroll to position [56, 0]
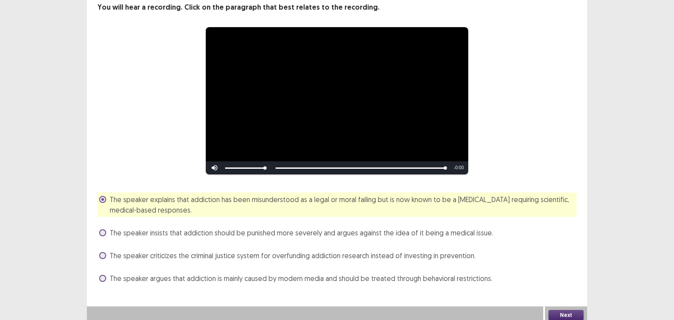
click at [567, 311] on button "Next" at bounding box center [566, 315] width 35 height 11
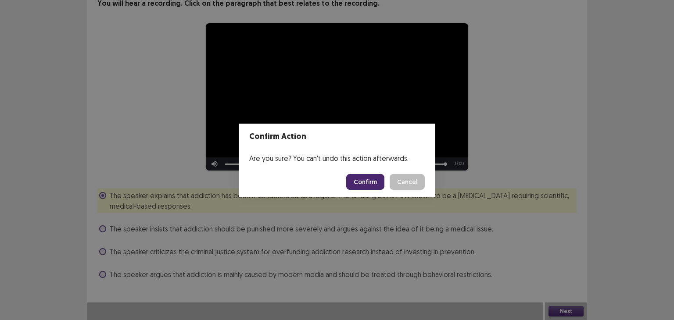
click at [380, 183] on button "Confirm" at bounding box center [365, 182] width 38 height 16
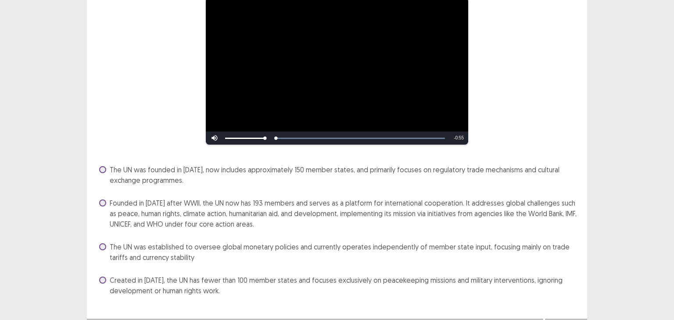
scroll to position [88, 0]
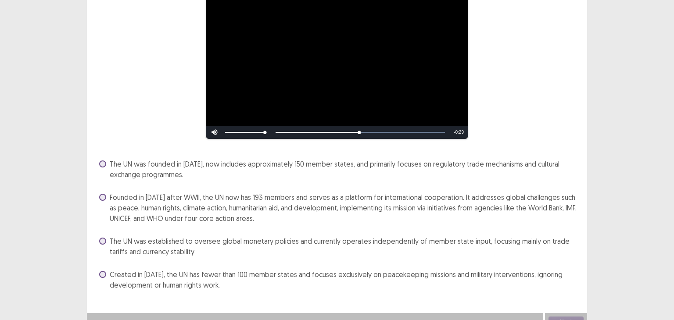
click at [103, 197] on span at bounding box center [102, 197] width 7 height 7
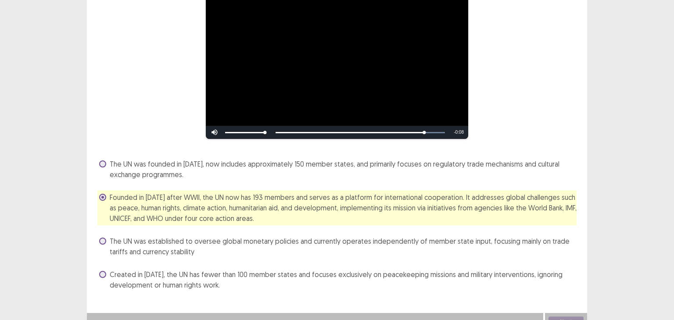
click at [104, 241] on span at bounding box center [102, 241] width 7 height 7
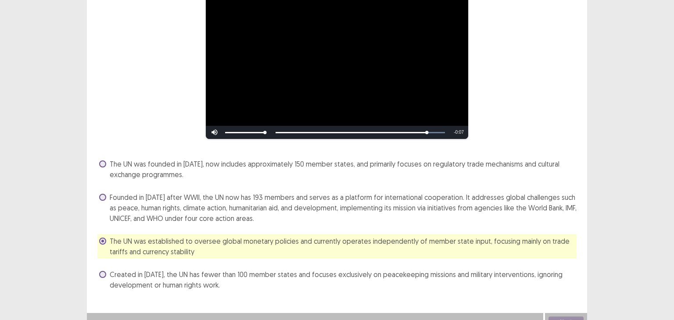
click at [104, 199] on span at bounding box center [102, 197] width 7 height 7
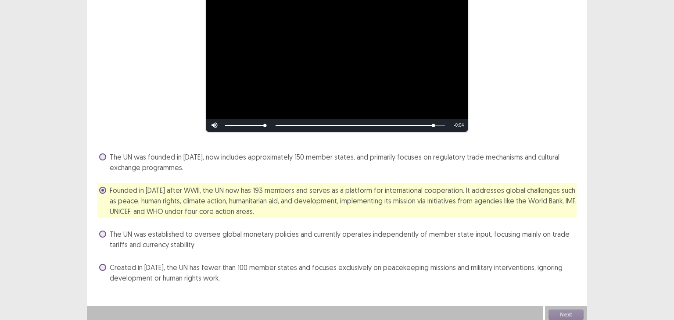
scroll to position [98, 0]
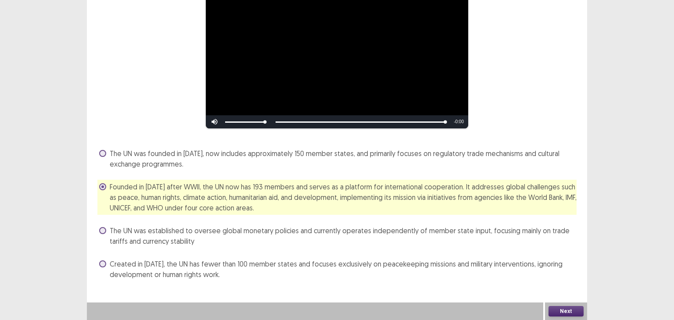
click at [561, 310] on button "Next" at bounding box center [566, 311] width 35 height 11
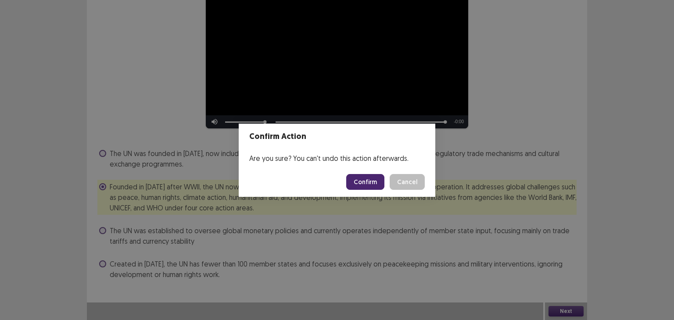
click at [372, 186] on button "Confirm" at bounding box center [365, 182] width 38 height 16
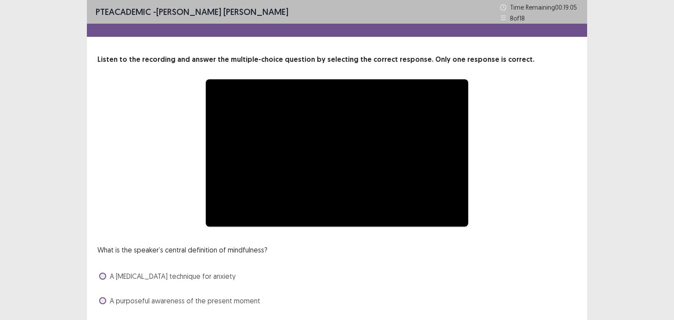
scroll to position [75, 0]
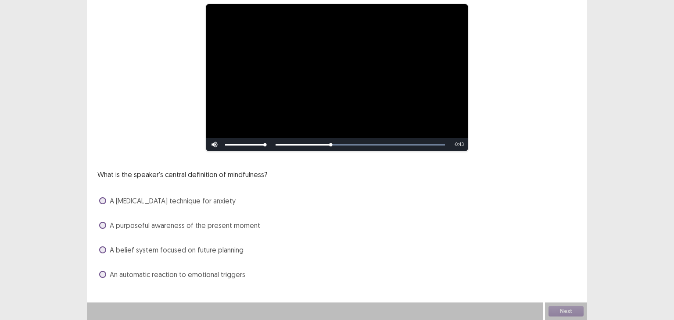
click at [102, 223] on span at bounding box center [102, 225] width 7 height 7
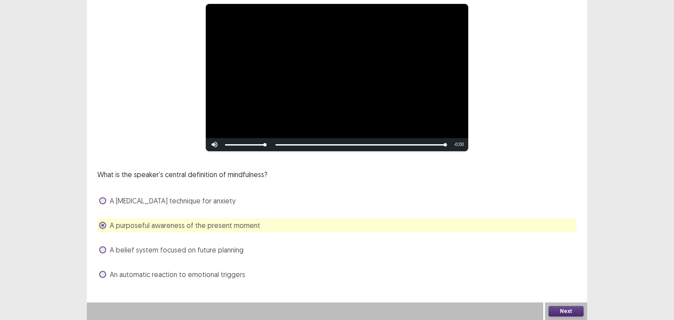
click at [576, 312] on button "Next" at bounding box center [566, 311] width 35 height 11
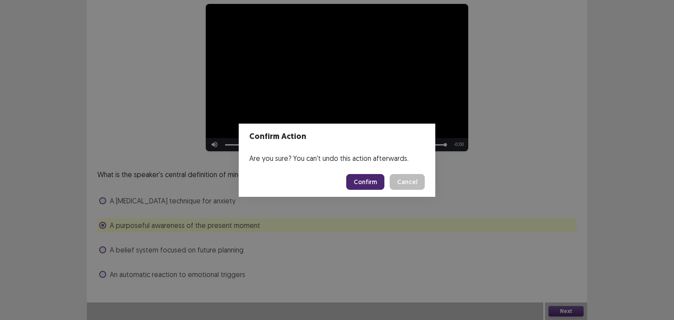
click at [372, 183] on button "Confirm" at bounding box center [365, 182] width 38 height 16
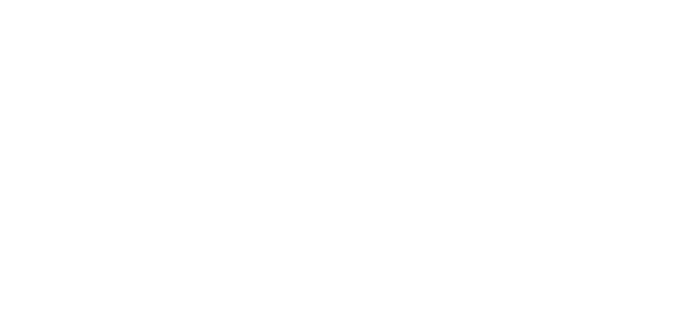
scroll to position [0, 0]
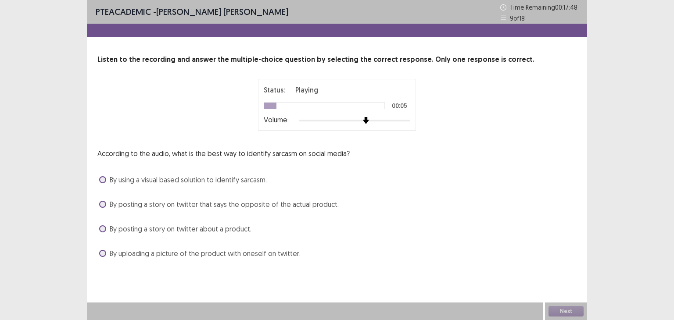
click at [362, 121] on div at bounding box center [354, 120] width 111 height 7
click at [106, 206] on span at bounding box center [102, 204] width 7 height 7
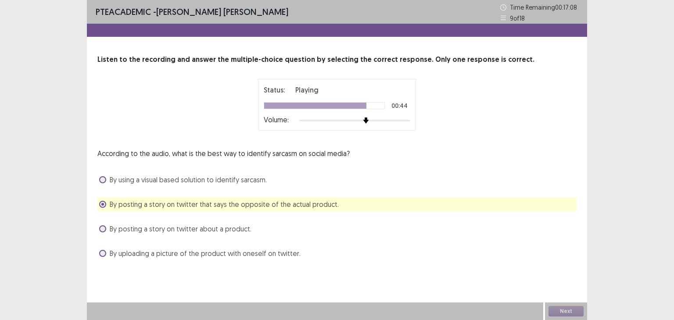
click at [108, 180] on label "By using a visual based solution to identify sarcasm." at bounding box center [183, 180] width 168 height 11
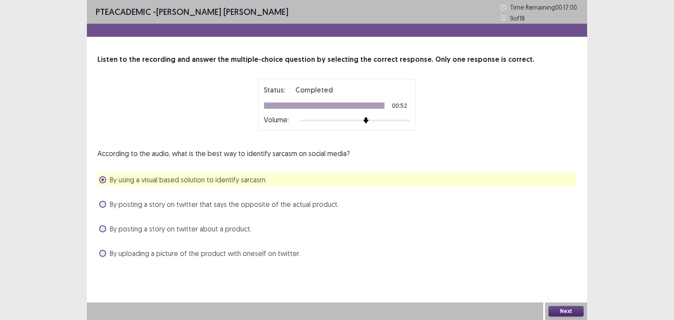
click at [558, 312] on button "Next" at bounding box center [566, 311] width 35 height 11
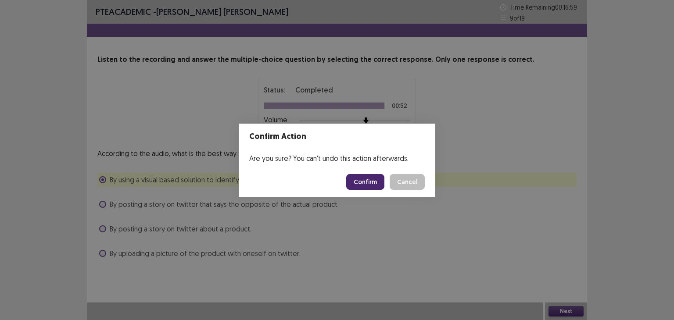
click at [365, 176] on button "Confirm" at bounding box center [365, 182] width 38 height 16
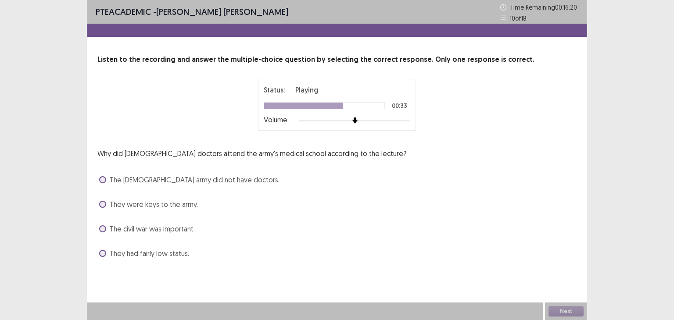
click at [104, 205] on span at bounding box center [102, 204] width 7 height 7
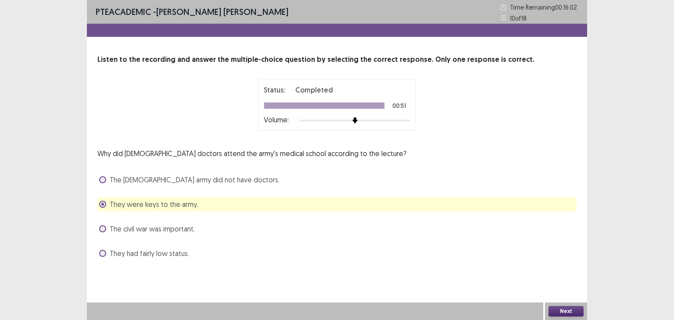
click at [176, 258] on span "They had fairly low status." at bounding box center [149, 253] width 79 height 11
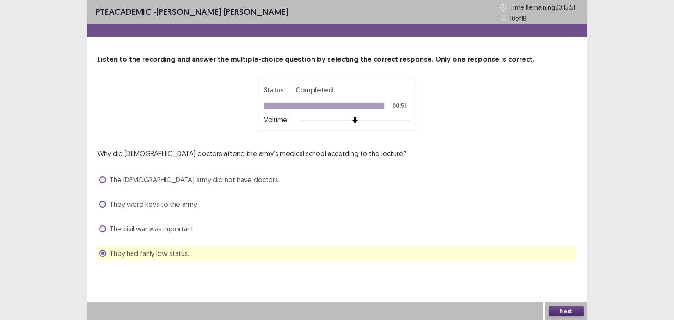
click at [563, 313] on button "Next" at bounding box center [566, 311] width 35 height 11
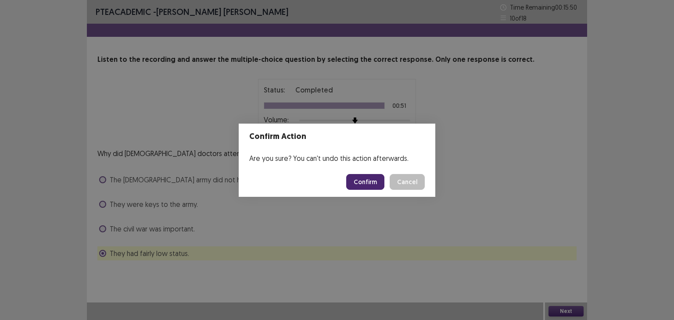
click at [372, 183] on button "Confirm" at bounding box center [365, 182] width 38 height 16
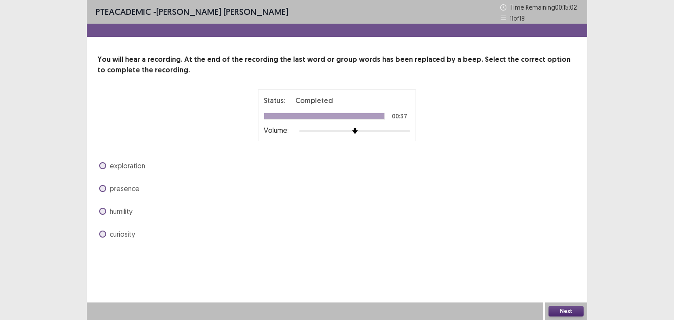
click at [103, 236] on span at bounding box center [102, 234] width 7 height 7
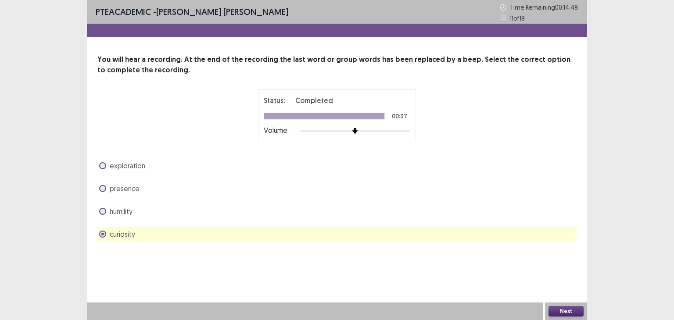
click at [562, 312] on button "Next" at bounding box center [566, 311] width 35 height 11
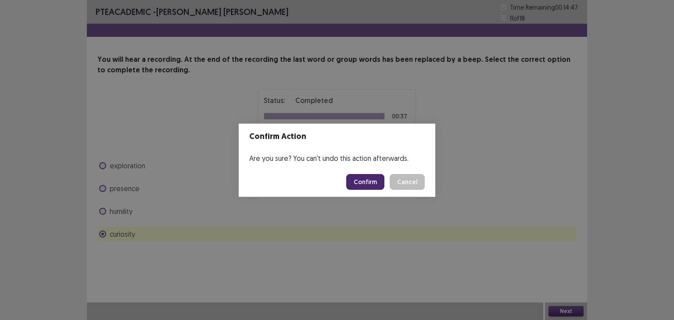
click at [358, 181] on button "Confirm" at bounding box center [365, 182] width 38 height 16
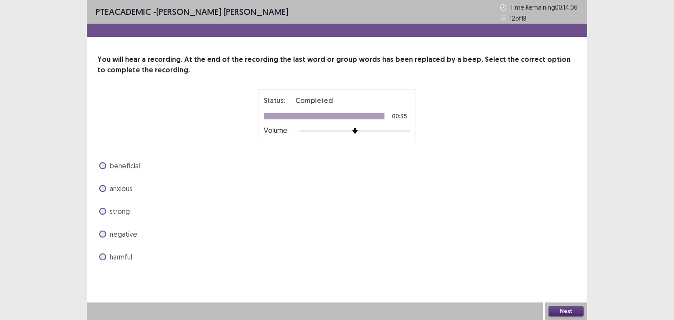
click at [106, 164] on label "beneficial" at bounding box center [119, 166] width 41 height 11
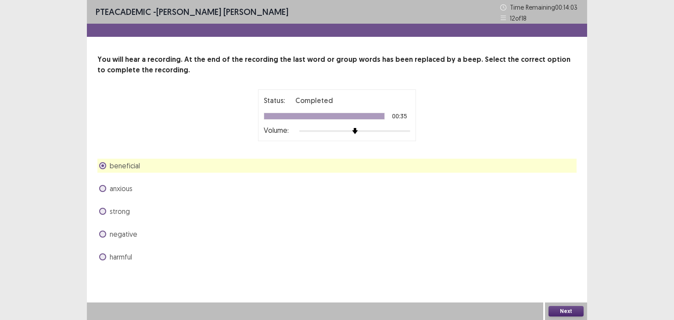
click at [562, 308] on button "Next" at bounding box center [566, 311] width 35 height 11
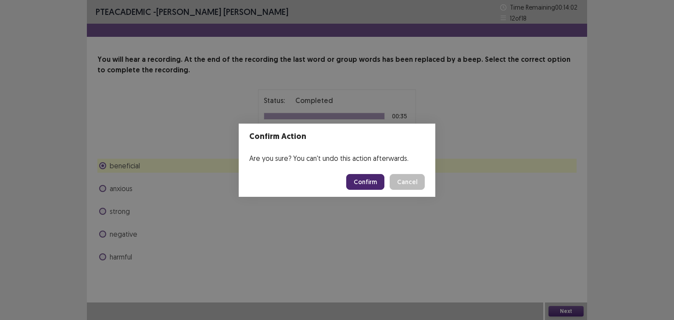
click at [364, 177] on button "Confirm" at bounding box center [365, 182] width 38 height 16
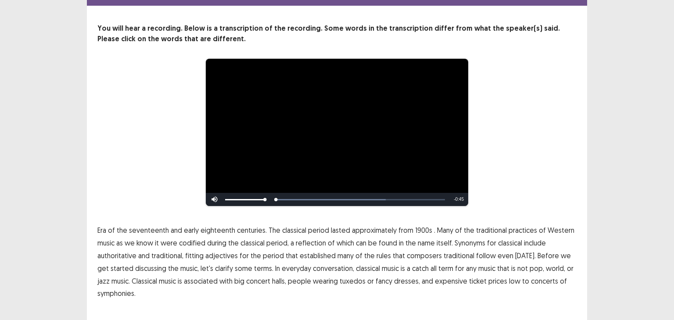
scroll to position [50, 0]
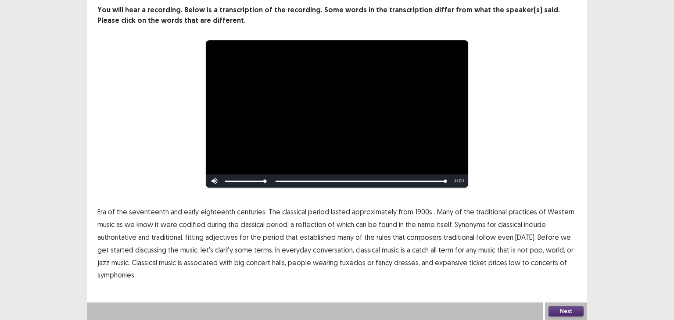
click at [125, 276] on span "symphonies." at bounding box center [116, 275] width 38 height 11
click at [555, 214] on span "Western" at bounding box center [561, 212] width 27 height 11
click at [570, 309] on button "Next" at bounding box center [566, 311] width 35 height 11
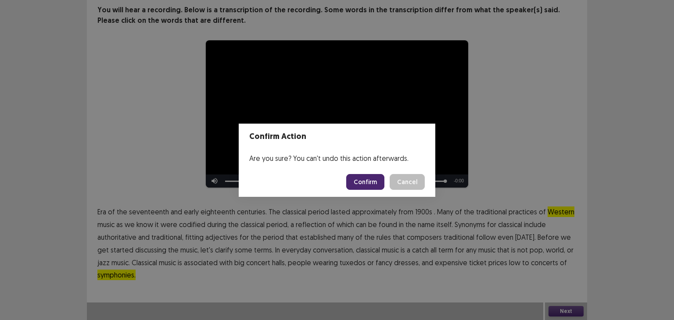
click at [367, 182] on button "Confirm" at bounding box center [365, 182] width 38 height 16
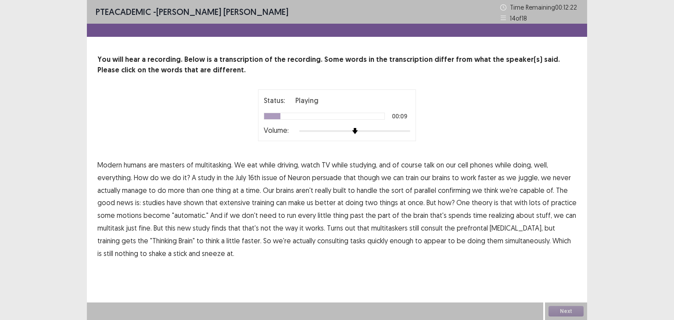
click at [413, 167] on span "course" at bounding box center [411, 165] width 21 height 11
click at [415, 165] on span "course" at bounding box center [411, 165] width 21 height 11
click at [323, 179] on span "persuade" at bounding box center [327, 177] width 30 height 11
click at [453, 195] on span "confirming" at bounding box center [454, 190] width 32 height 11
click at [120, 216] on span "motions" at bounding box center [129, 215] width 25 height 11
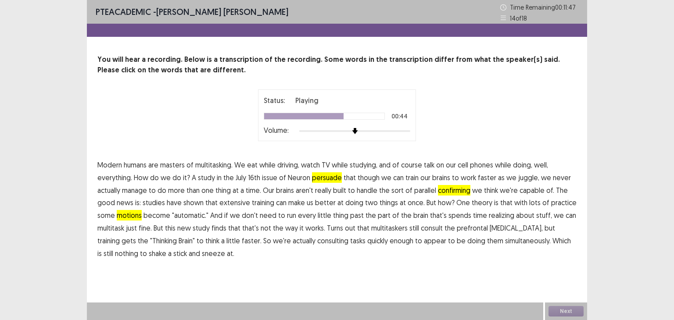
click at [496, 216] on span "realizing" at bounding box center [501, 215] width 25 height 11
click at [317, 243] on span "consulting" at bounding box center [332, 241] width 31 height 11
click at [560, 314] on button "Next" at bounding box center [566, 311] width 35 height 11
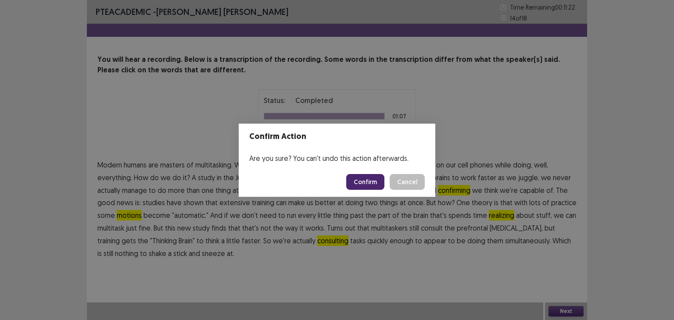
click at [375, 185] on button "Confirm" at bounding box center [365, 182] width 38 height 16
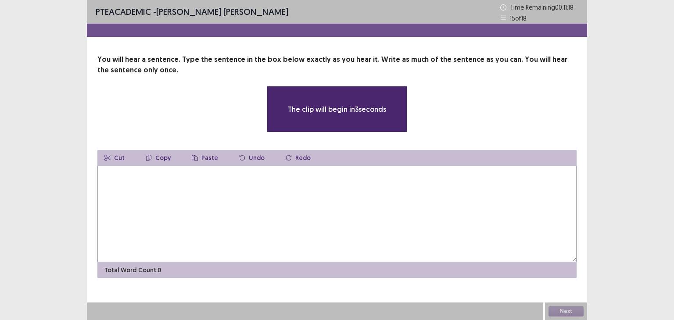
click at [341, 191] on textarea at bounding box center [336, 214] width 479 height 97
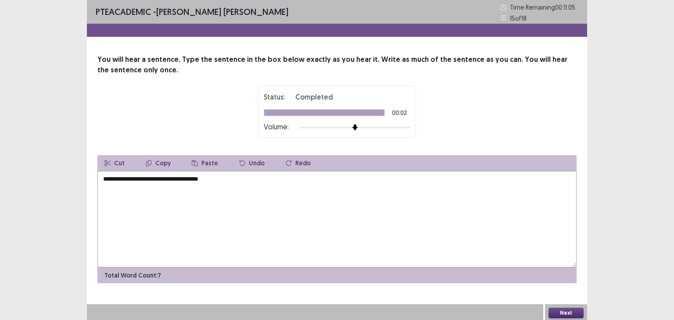
click at [156, 178] on textarea "**********" at bounding box center [336, 219] width 479 height 97
click at [107, 182] on textarea "**********" at bounding box center [336, 219] width 479 height 97
type textarea "**********"
click at [574, 313] on button "Next" at bounding box center [566, 313] width 35 height 11
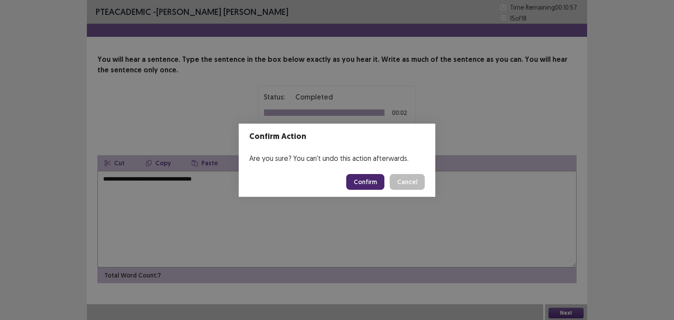
click at [366, 178] on button "Confirm" at bounding box center [365, 182] width 38 height 16
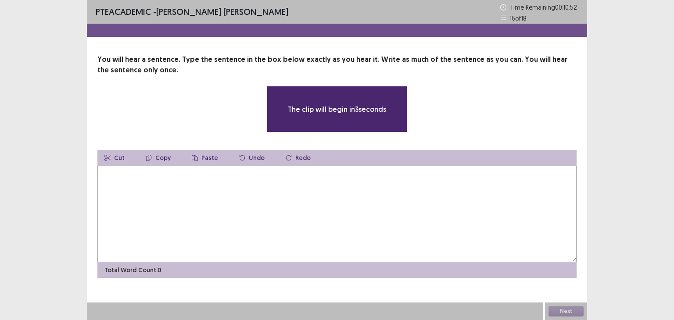
click at [332, 181] on textarea at bounding box center [336, 214] width 479 height 97
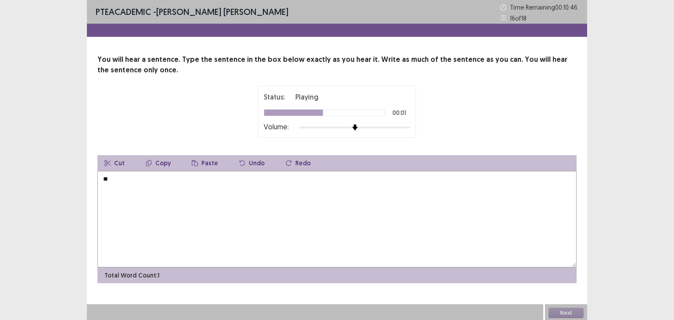
type textarea "*"
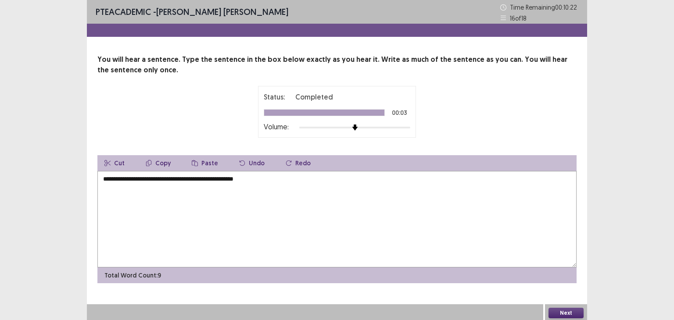
click at [105, 178] on textarea "**********" at bounding box center [336, 219] width 479 height 97
type textarea "**********"
click at [286, 164] on icon "button" at bounding box center [289, 163] width 6 height 6
click at [286, 161] on icon "button" at bounding box center [288, 163] width 5 height 5
click at [286, 162] on icon "button" at bounding box center [288, 163] width 5 height 5
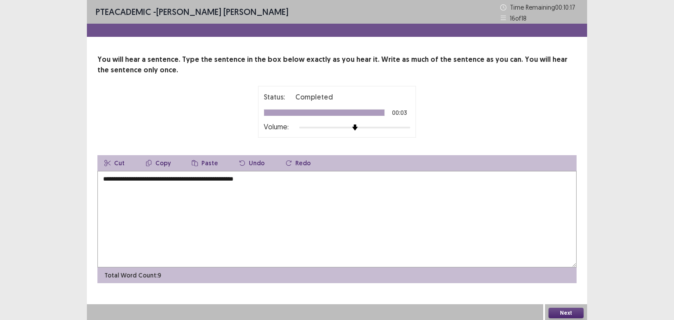
click at [286, 162] on icon "button" at bounding box center [288, 163] width 5 height 5
click at [299, 162] on button "Redo" at bounding box center [298, 163] width 39 height 16
click at [288, 163] on button "Redo" at bounding box center [298, 163] width 39 height 16
click at [568, 313] on button "Next" at bounding box center [566, 313] width 35 height 11
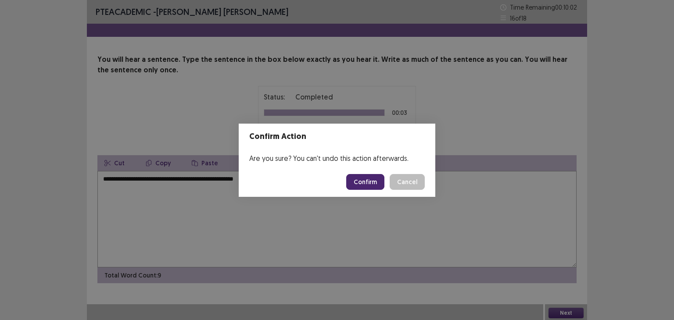
click at [371, 179] on button "Confirm" at bounding box center [365, 182] width 38 height 16
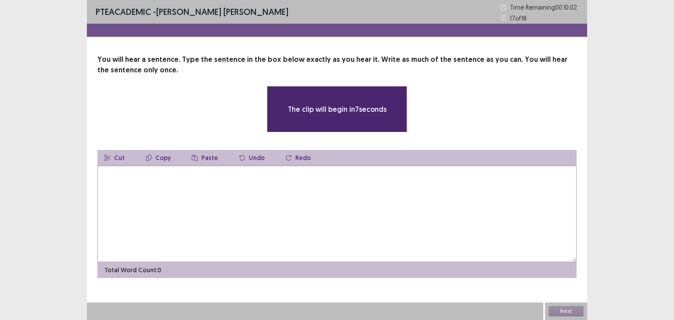
click at [283, 182] on textarea at bounding box center [336, 214] width 479 height 97
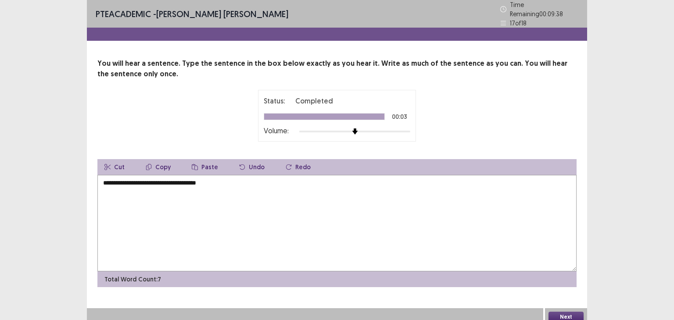
click at [151, 180] on textarea "**********" at bounding box center [336, 223] width 479 height 97
type textarea "**********"
click at [578, 314] on button "Next" at bounding box center [566, 317] width 35 height 11
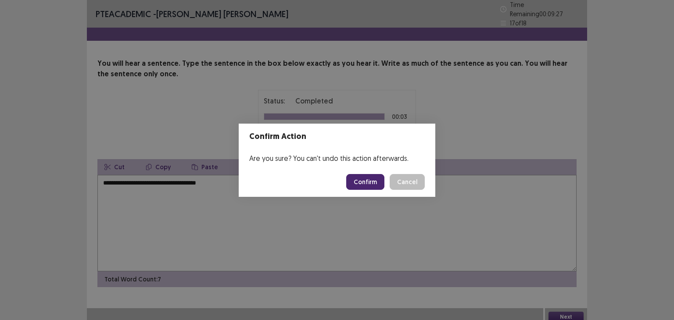
click at [363, 183] on button "Confirm" at bounding box center [365, 182] width 38 height 16
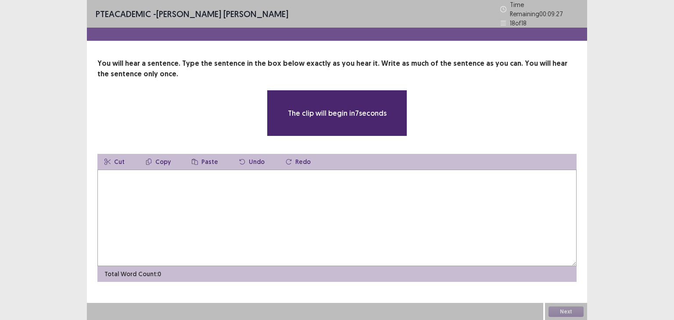
click at [325, 172] on textarea at bounding box center [336, 218] width 479 height 97
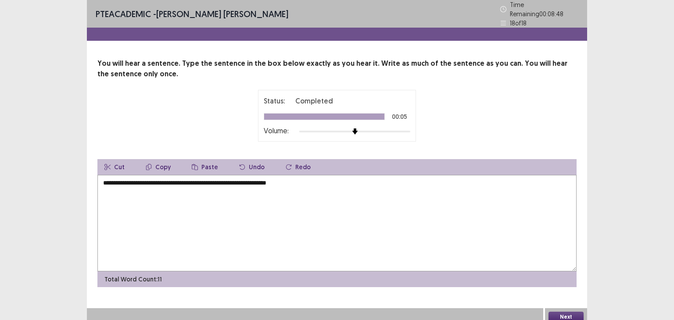
click at [106, 179] on textarea "**********" at bounding box center [336, 223] width 479 height 97
type textarea "**********"
click at [576, 313] on button "Next" at bounding box center [566, 317] width 35 height 11
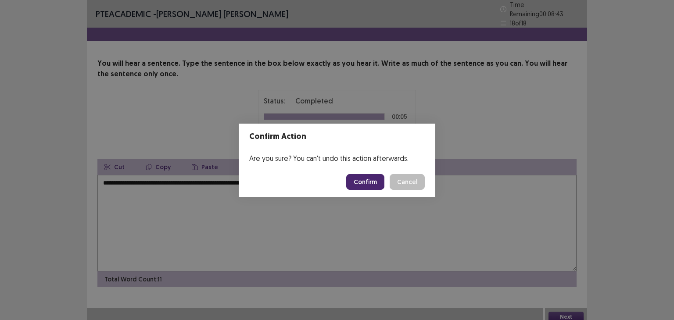
click at [374, 185] on button "Confirm" at bounding box center [365, 182] width 38 height 16
